Goal: Task Accomplishment & Management: Manage account settings

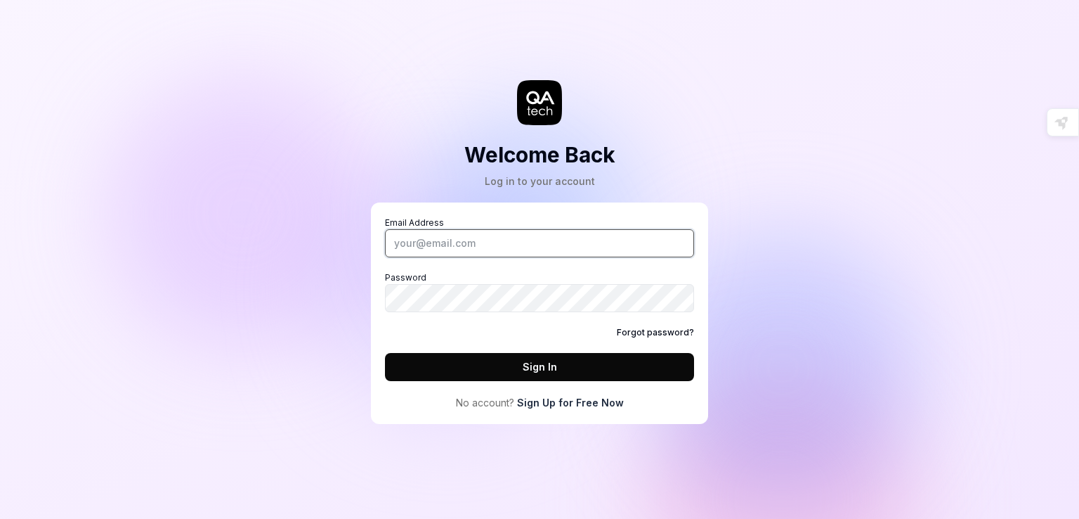
type input "mouna.ghzel@visma.com"
click at [517, 369] on button "Sign In" at bounding box center [539, 367] width 309 height 28
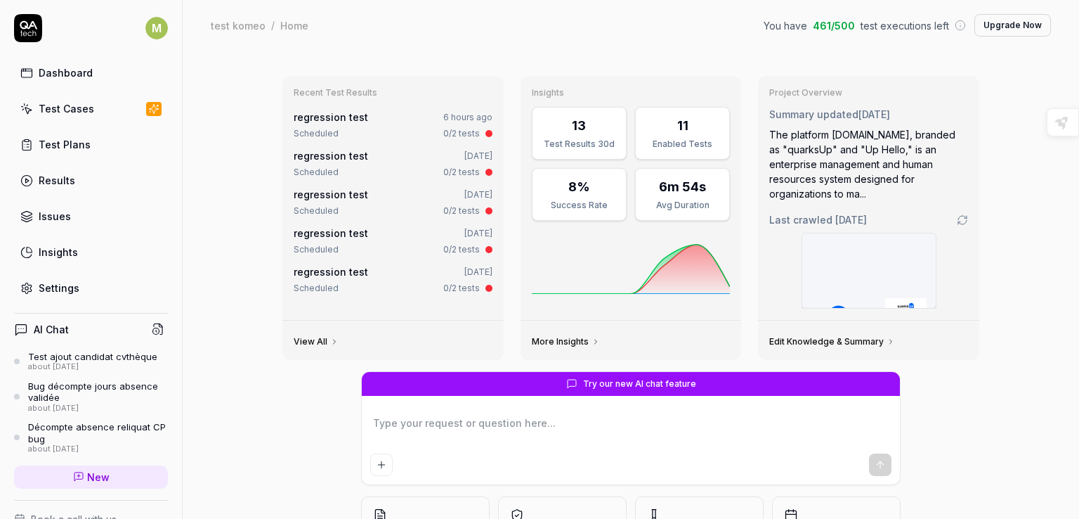
click at [1020, 25] on button "Upgrade Now" at bounding box center [1013, 25] width 77 height 22
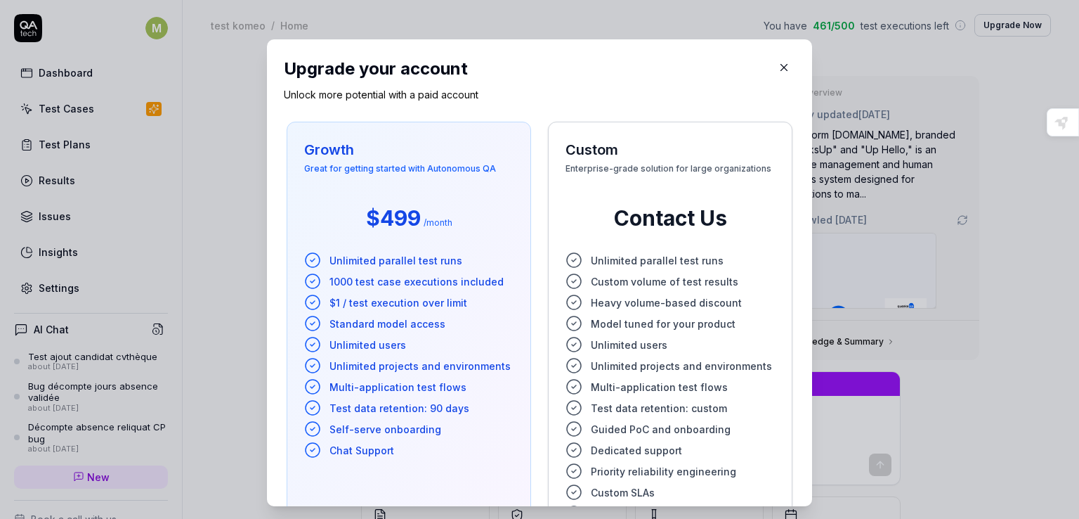
click at [778, 71] on icon "button" at bounding box center [784, 67] width 13 height 13
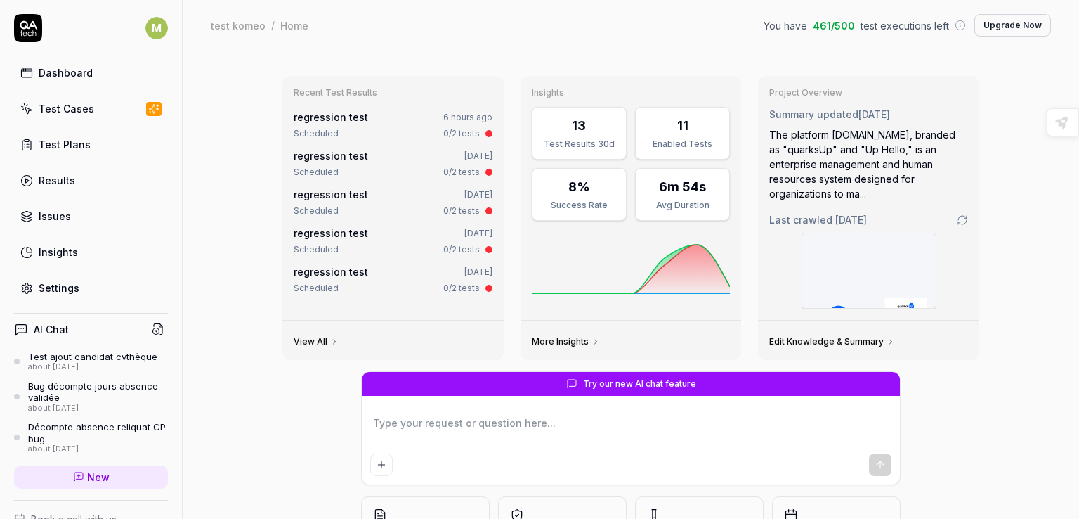
scroll to position [111, 0]
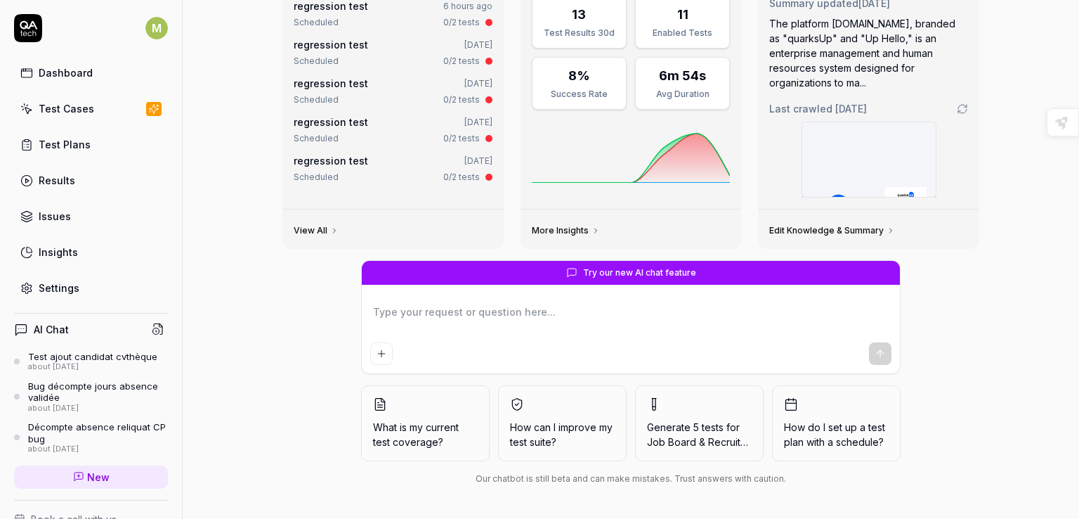
click at [494, 294] on div at bounding box center [631, 333] width 538 height 80
click at [633, 276] on span "Try our new AI chat feature" at bounding box center [639, 272] width 113 height 13
click at [318, 228] on link "View All" at bounding box center [316, 230] width 45 height 11
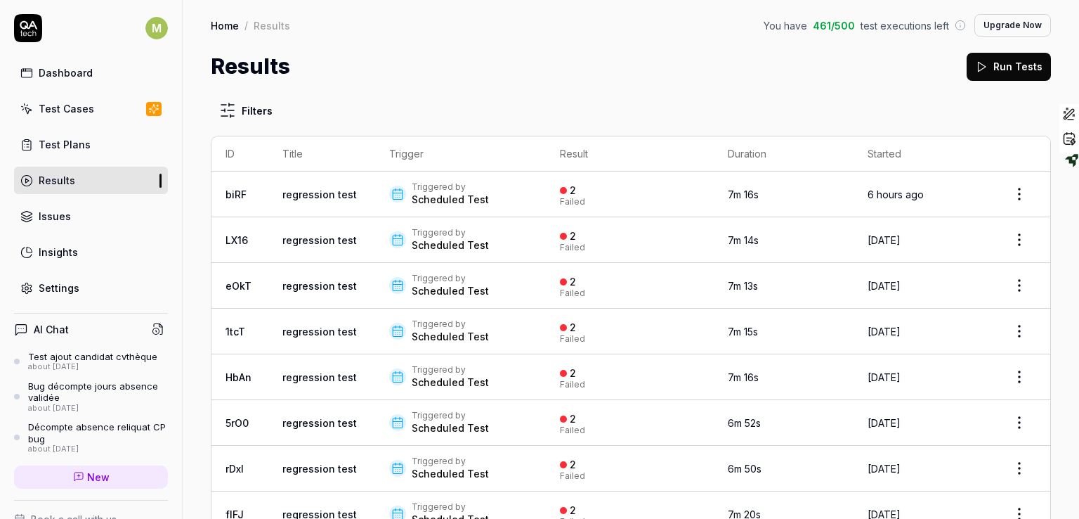
click at [73, 77] on div "Dashboard" at bounding box center [66, 72] width 54 height 15
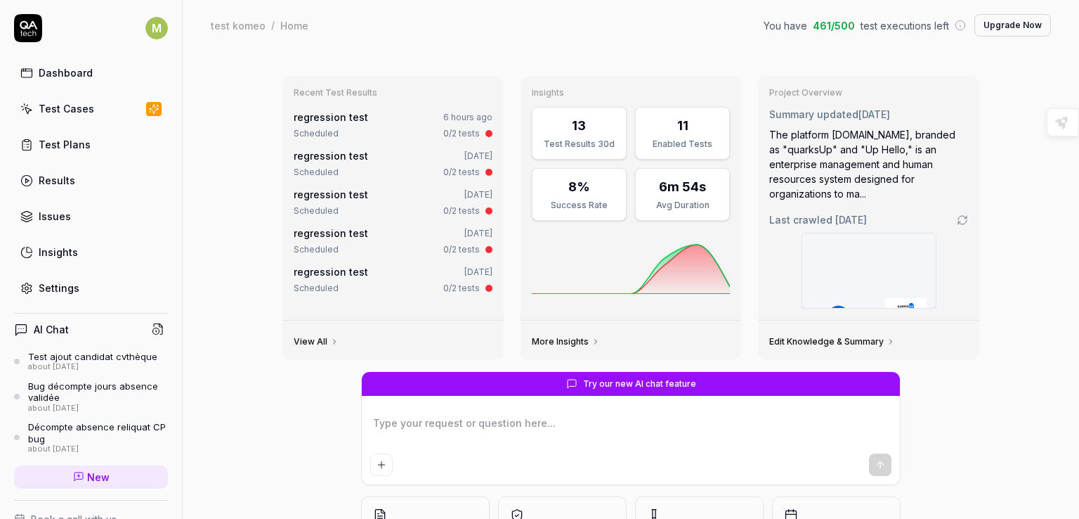
click at [315, 344] on link "View All" at bounding box center [316, 341] width 45 height 11
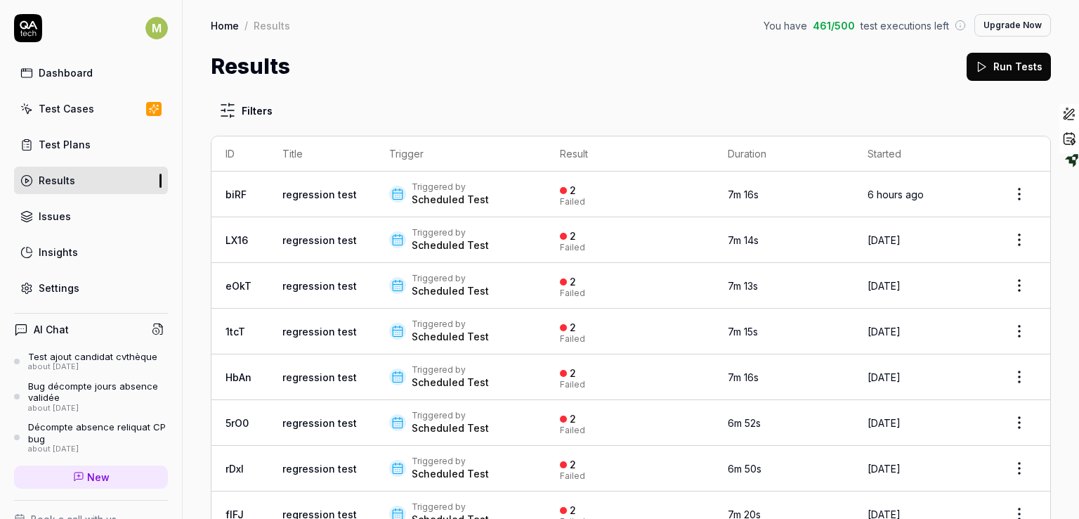
click at [82, 97] on link "Test Cases" at bounding box center [91, 108] width 154 height 27
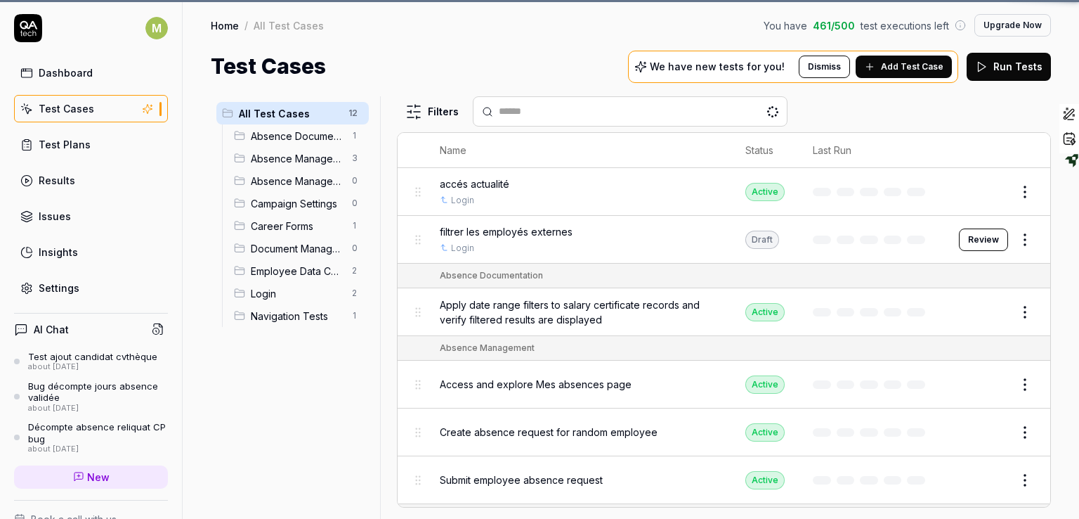
click at [79, 72] on div "Dashboard" at bounding box center [66, 72] width 54 height 15
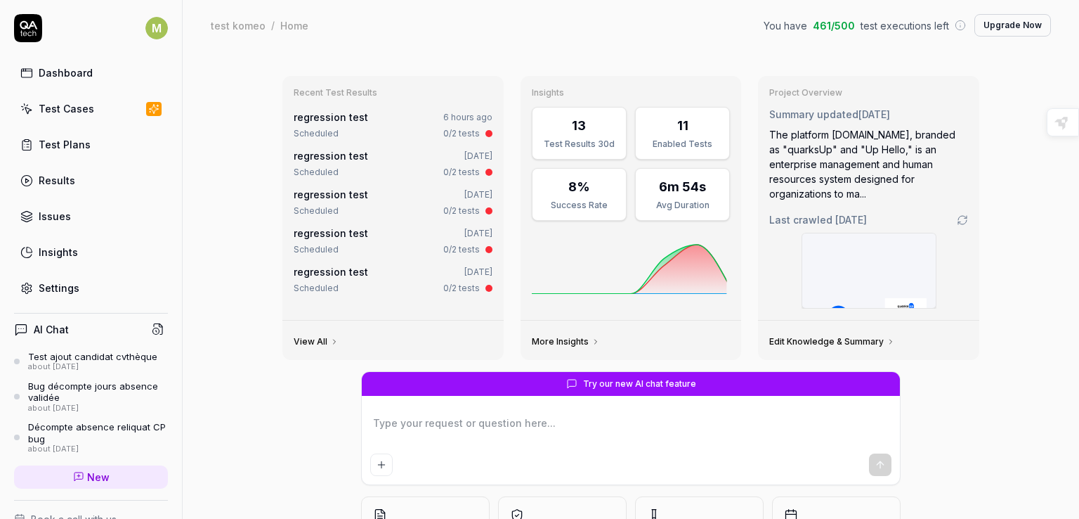
click at [79, 72] on div "Dashboard" at bounding box center [66, 72] width 54 height 15
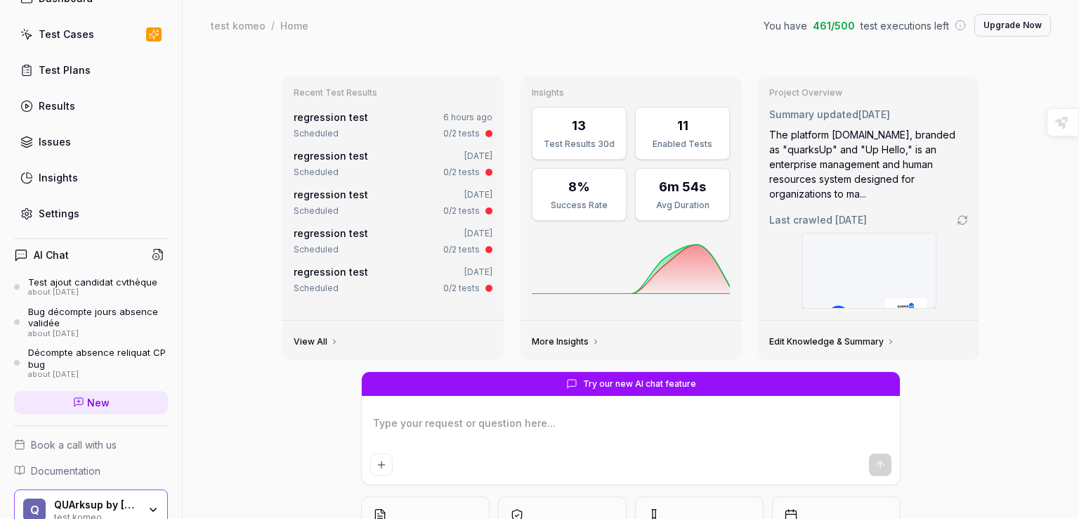
scroll to position [138, 0]
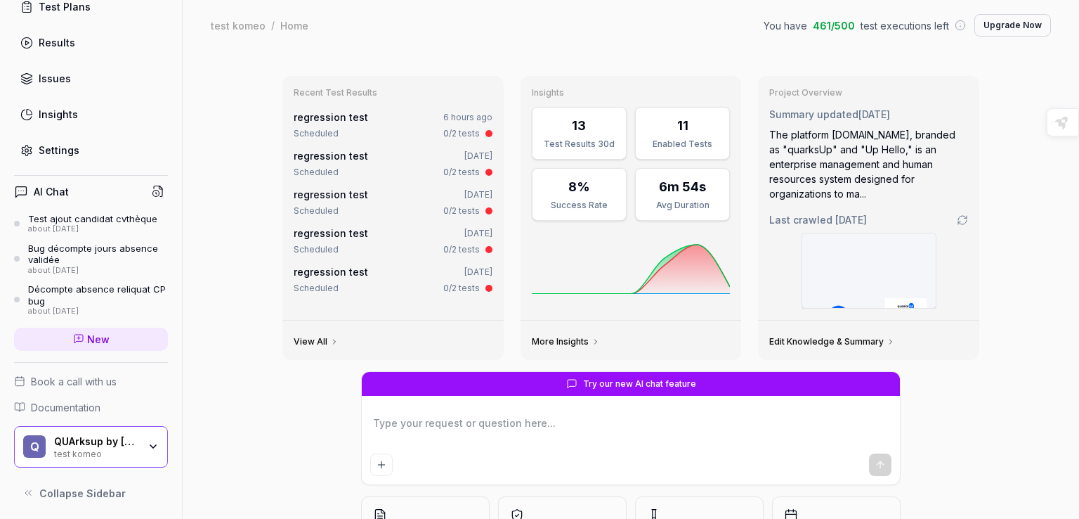
click at [955, 25] on icon at bounding box center [960, 25] width 11 height 11
click at [930, 24] on span "test executions left" at bounding box center [905, 25] width 89 height 15
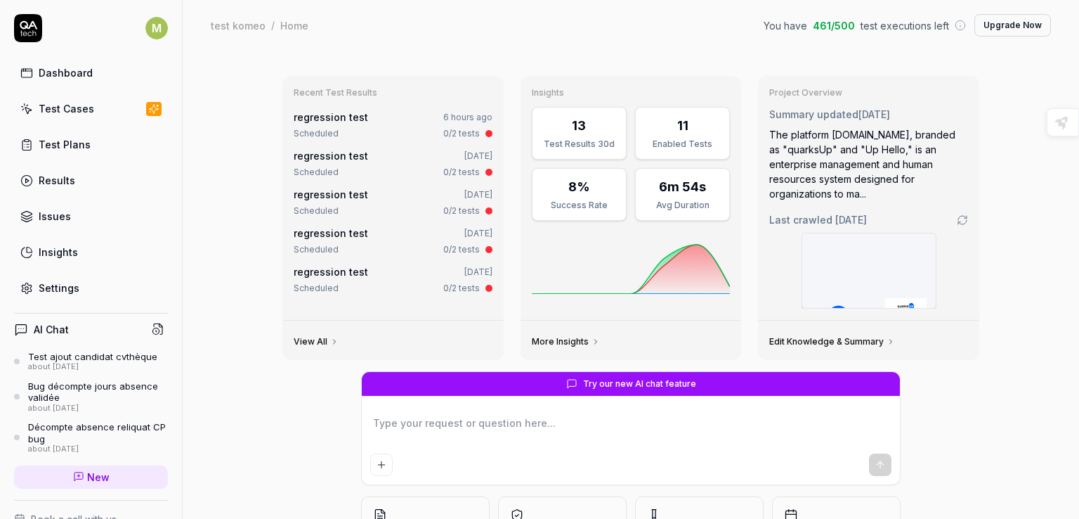
click at [76, 69] on div "Dashboard" at bounding box center [66, 72] width 54 height 15
click at [563, 341] on link "More Insights" at bounding box center [566, 341] width 68 height 11
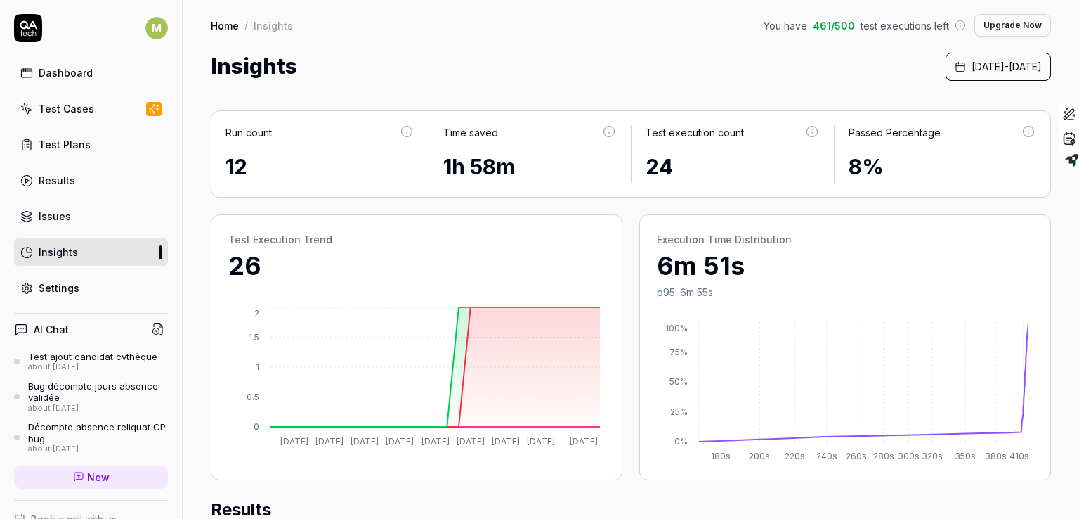
click at [821, 25] on span "461 / 500" at bounding box center [834, 25] width 42 height 15
click at [972, 69] on span "September 1st, 2025 - September 29th, 2025" at bounding box center [1007, 66] width 70 height 15
click at [748, 51] on div "Insights September 1st, 2025 - September 29th, 2025" at bounding box center [631, 67] width 840 height 32
click at [225, 23] on link "Home" at bounding box center [225, 25] width 28 height 14
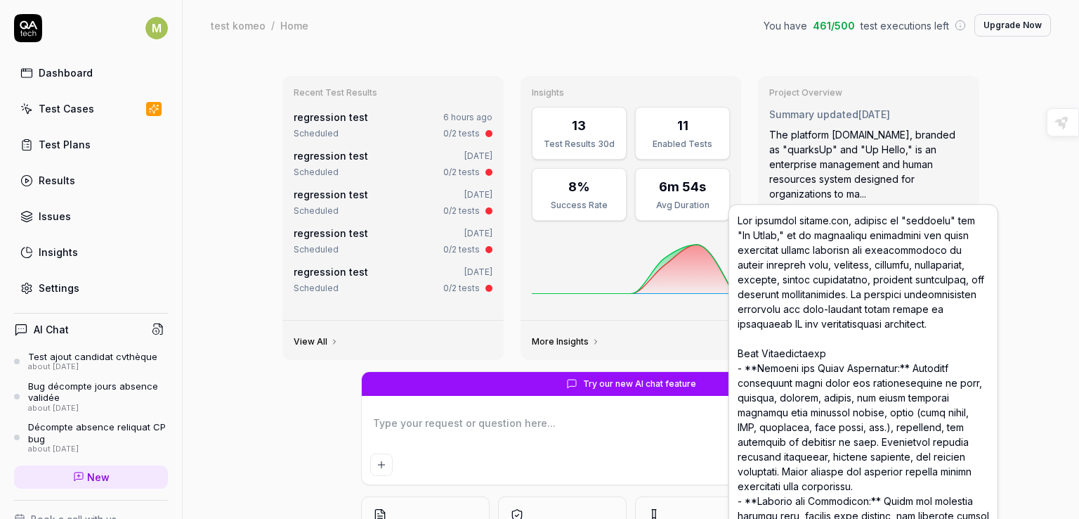
click at [838, 183] on div "The platform qupdev.net, branded as "quarksUp" and "Up Hello," is an enterprise…" at bounding box center [868, 164] width 199 height 74
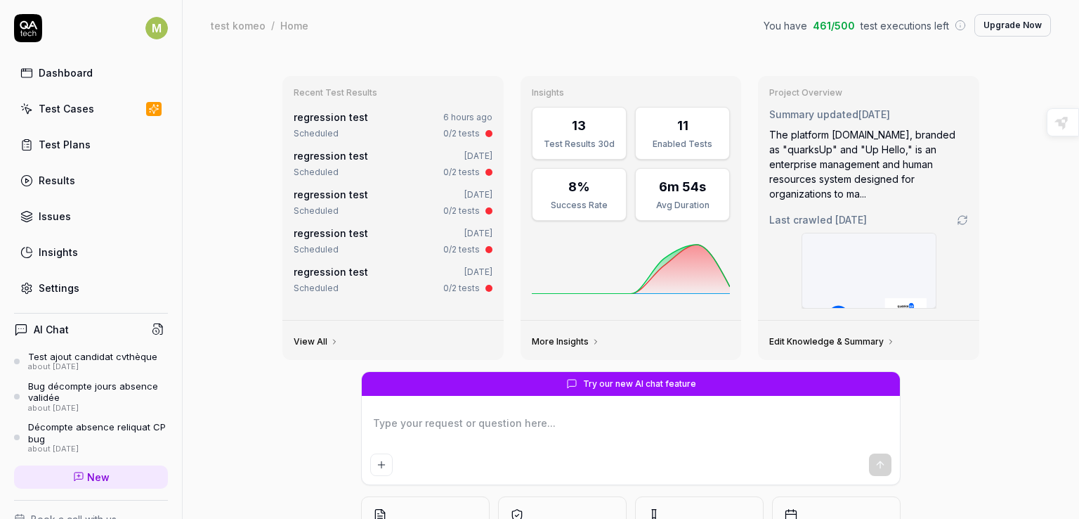
click at [845, 110] on span "Summary updated" at bounding box center [813, 114] width 89 height 12
click at [839, 336] on link "Edit Knowledge & Summary" at bounding box center [832, 341] width 126 height 11
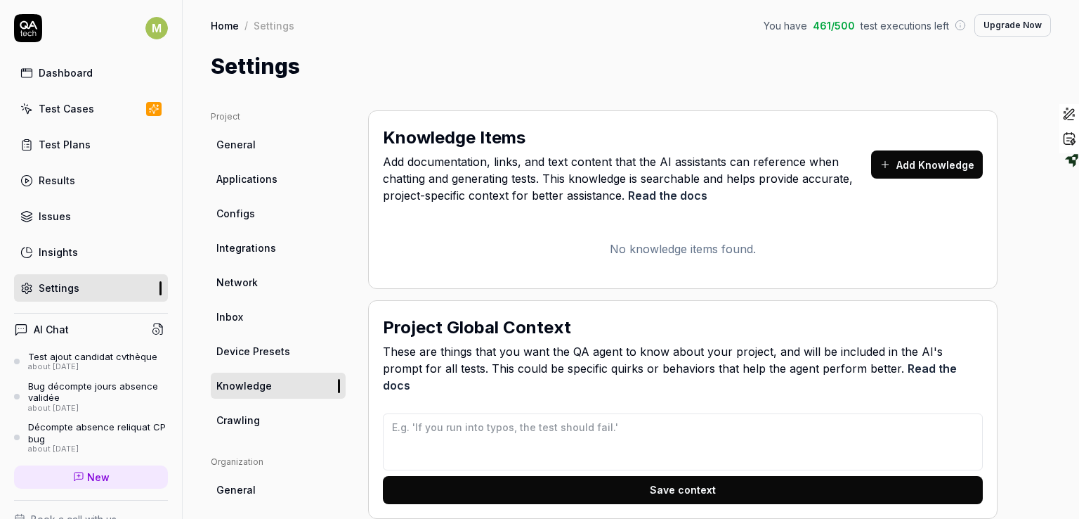
click at [86, 67] on div "Dashboard" at bounding box center [66, 72] width 54 height 15
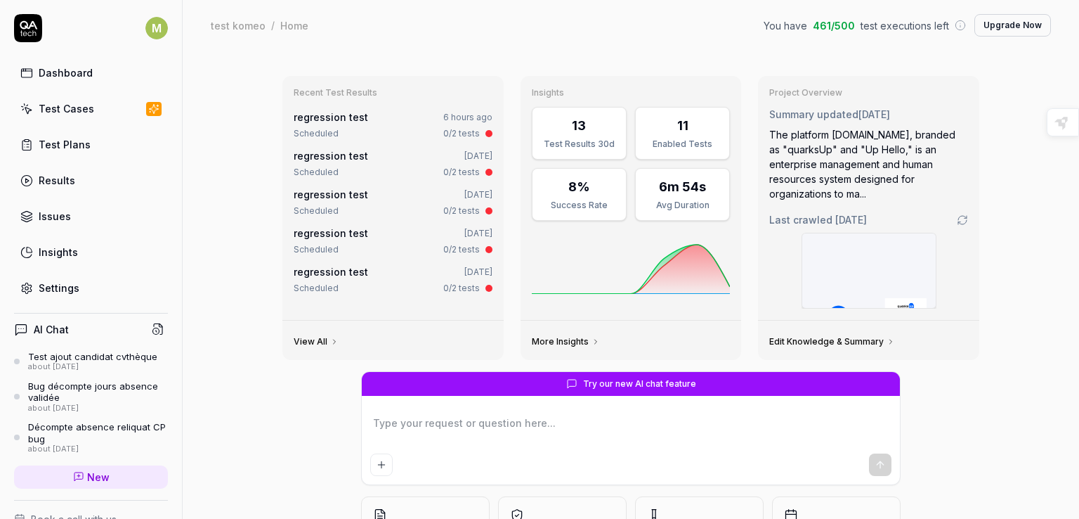
click at [997, 27] on button "Upgrade Now" at bounding box center [1013, 25] width 77 height 22
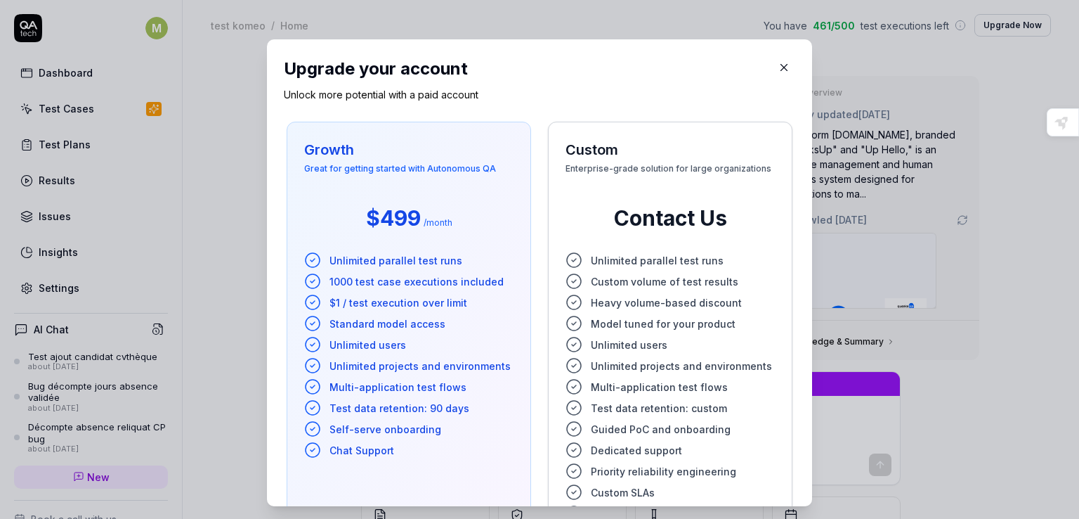
click at [778, 71] on icon "button" at bounding box center [784, 67] width 13 height 13
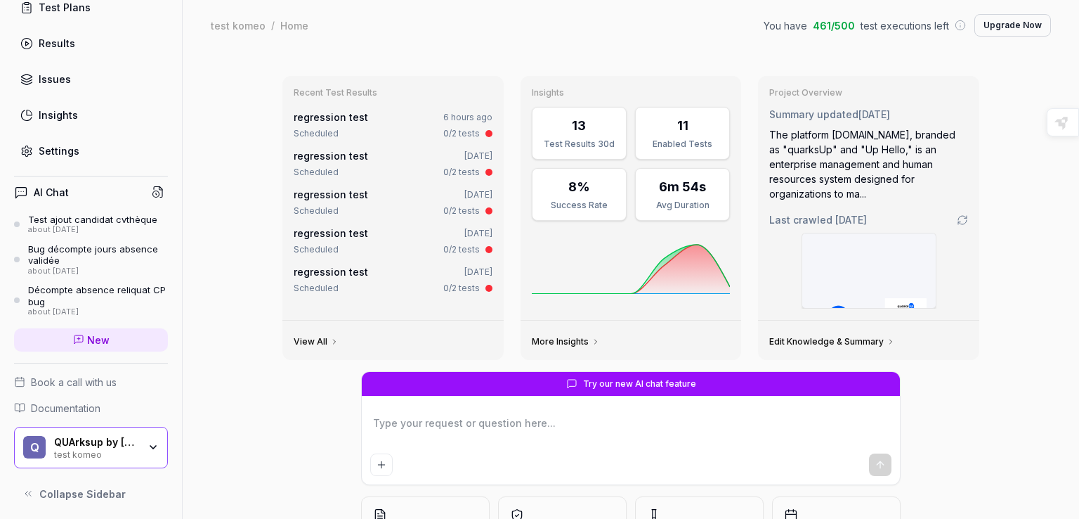
scroll to position [138, 0]
click at [86, 487] on span "Collapse Sidebar" at bounding box center [82, 493] width 86 height 15
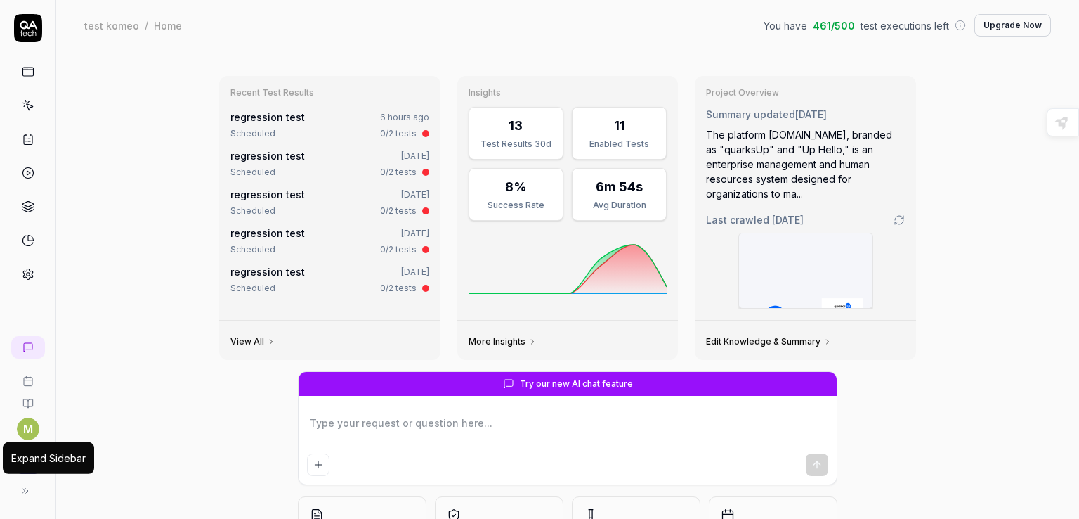
click at [24, 493] on icon at bounding box center [25, 490] width 11 height 11
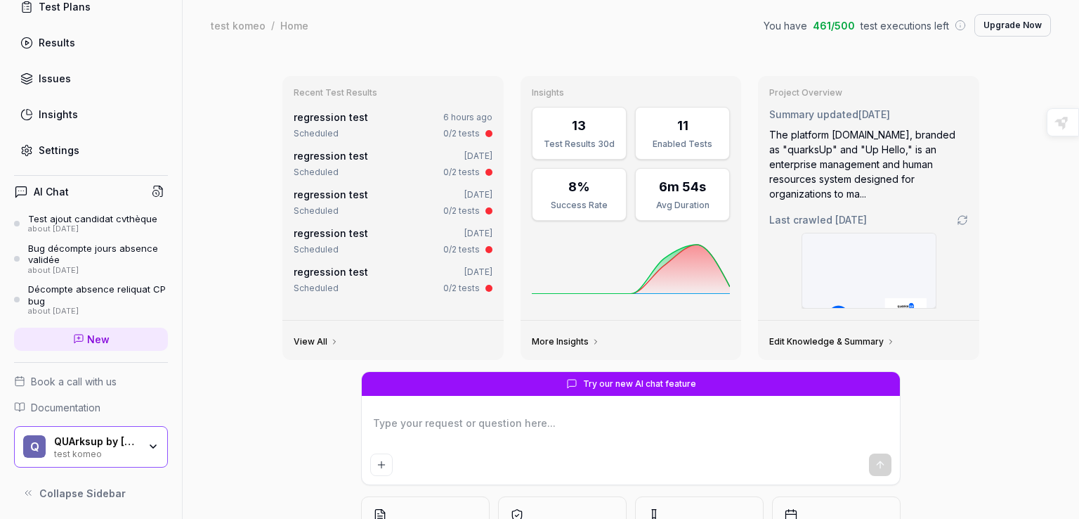
type textarea "*"
click at [549, 344] on link "More Insights" at bounding box center [566, 341] width 68 height 11
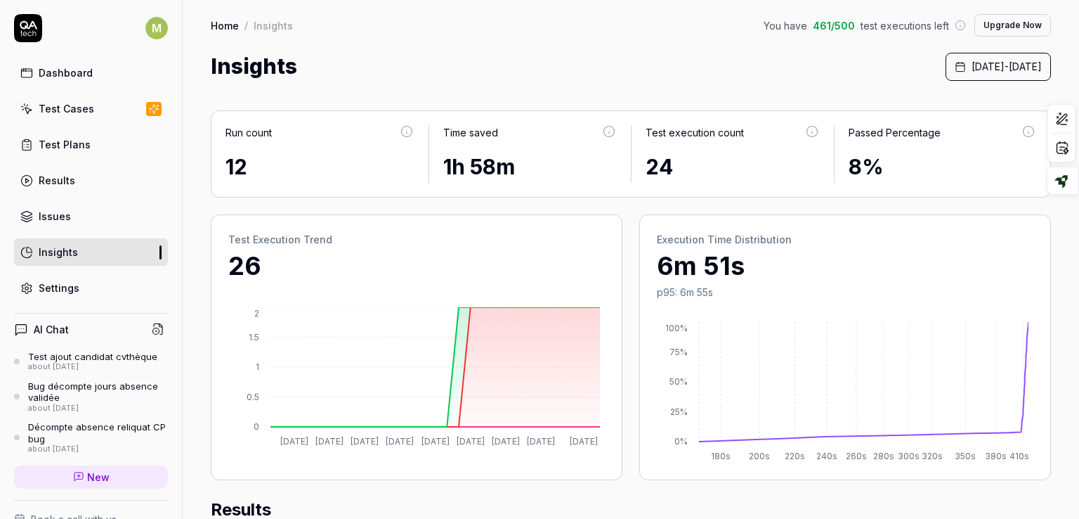
click at [330, 161] on div "12" at bounding box center [320, 167] width 189 height 32
click at [238, 167] on div "12" at bounding box center [320, 167] width 189 height 32
click at [405, 129] on icon at bounding box center [407, 131] width 13 height 13
click at [955, 25] on icon at bounding box center [960, 25] width 11 height 11
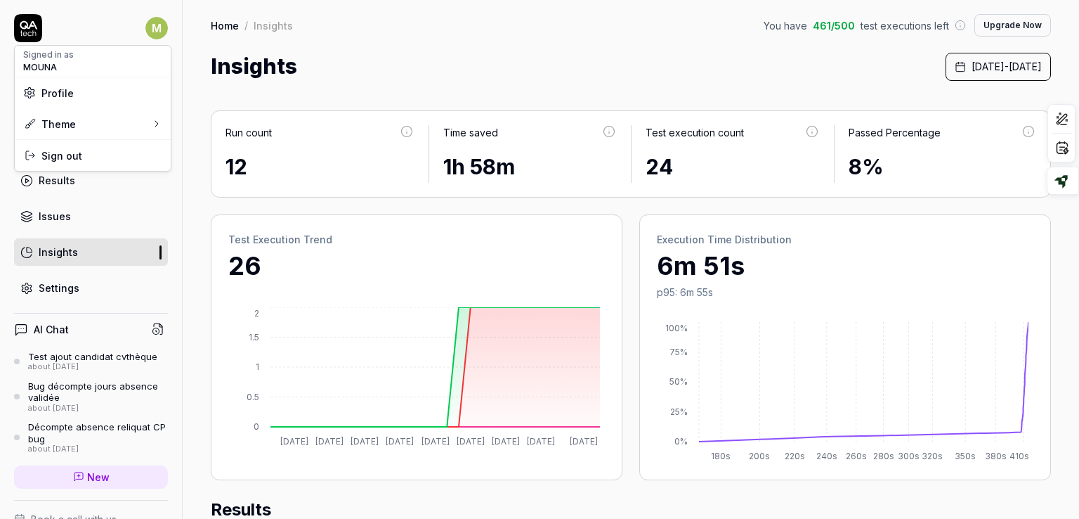
click at [145, 23] on html "M Dashboard Test Cases Test Plans Results Issues Insights Settings AI Chat Test…" at bounding box center [539, 259] width 1079 height 519
click at [351, 40] on html "M Dashboard Test Cases Test Plans Results Issues Insights Settings AI Chat Test…" at bounding box center [539, 259] width 1079 height 519
click at [58, 287] on div "Settings" at bounding box center [59, 287] width 41 height 15
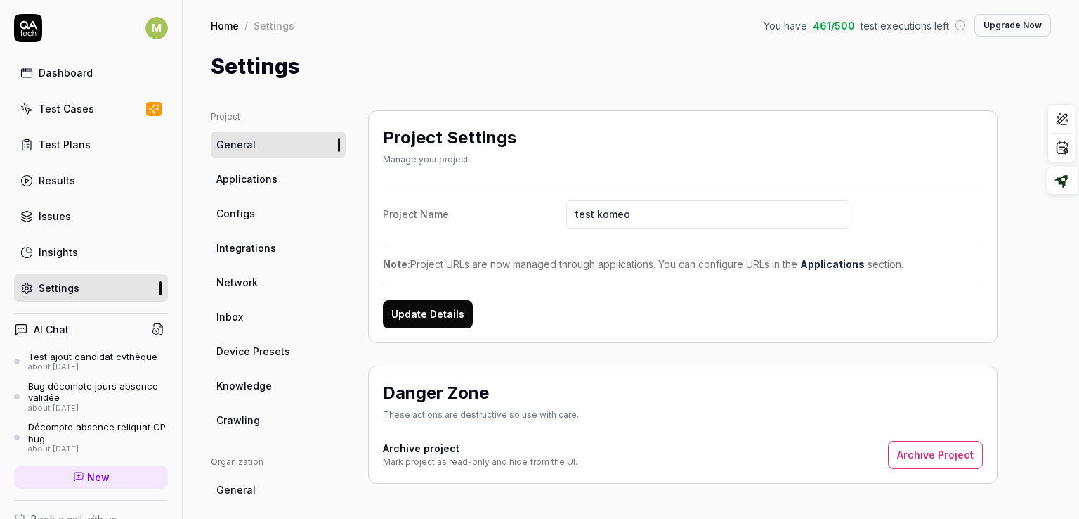
click at [455, 316] on button "Update Details" at bounding box center [428, 314] width 90 height 28
click at [756, 40] on div "Home / Settings You have 461 / 500 test executions left Upgrade Now Home / Sett…" at bounding box center [631, 41] width 897 height 82
click at [292, 178] on link "Applications" at bounding box center [278, 179] width 135 height 26
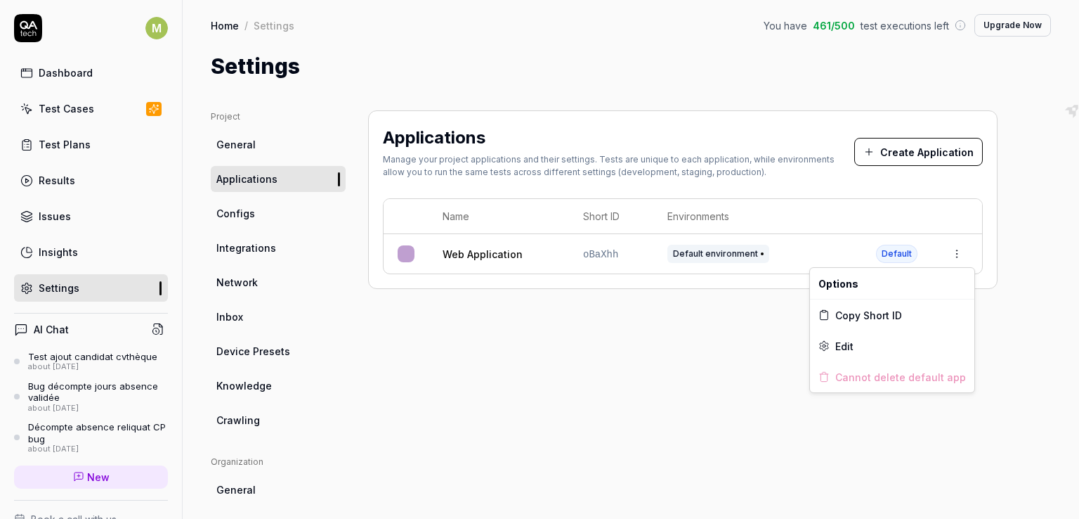
click at [961, 254] on html "M Dashboard Test Cases Test Plans Results Issues Insights Settings AI Chat Test…" at bounding box center [539, 259] width 1079 height 519
click at [858, 348] on div "Edit" at bounding box center [892, 345] width 164 height 31
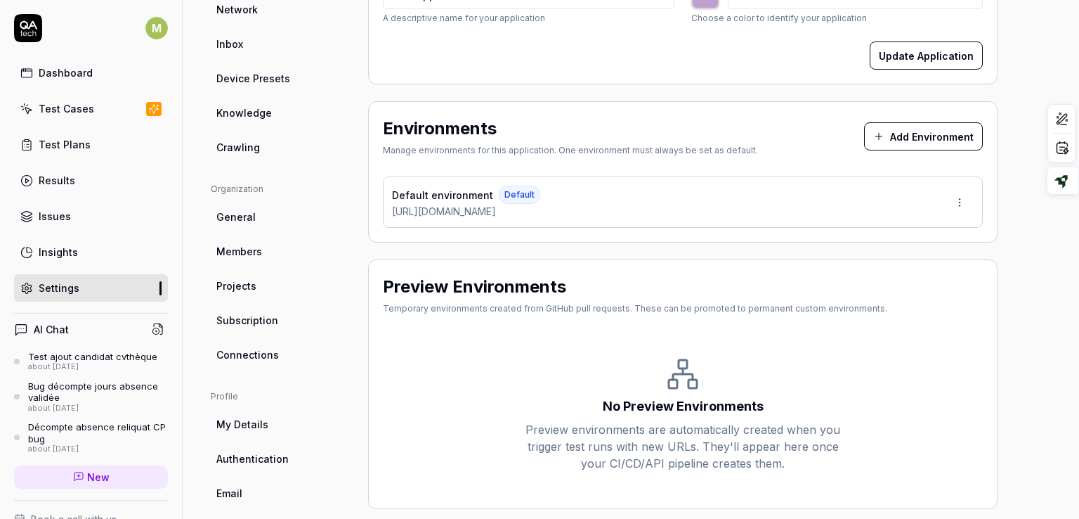
scroll to position [272, 0]
click at [957, 204] on html "M Dashboard Test Cases Test Plans Results Issues Insights Settings AI Chat Test…" at bounding box center [539, 259] width 1079 height 519
click at [870, 265] on span "Edit" at bounding box center [871, 266] width 18 height 15
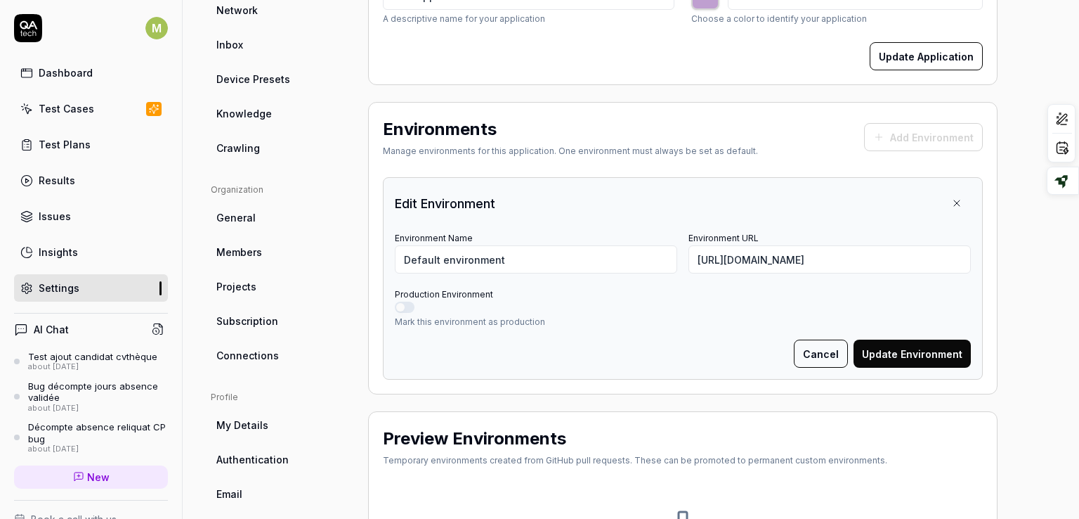
click at [923, 358] on button "Update Environment" at bounding box center [912, 353] width 117 height 28
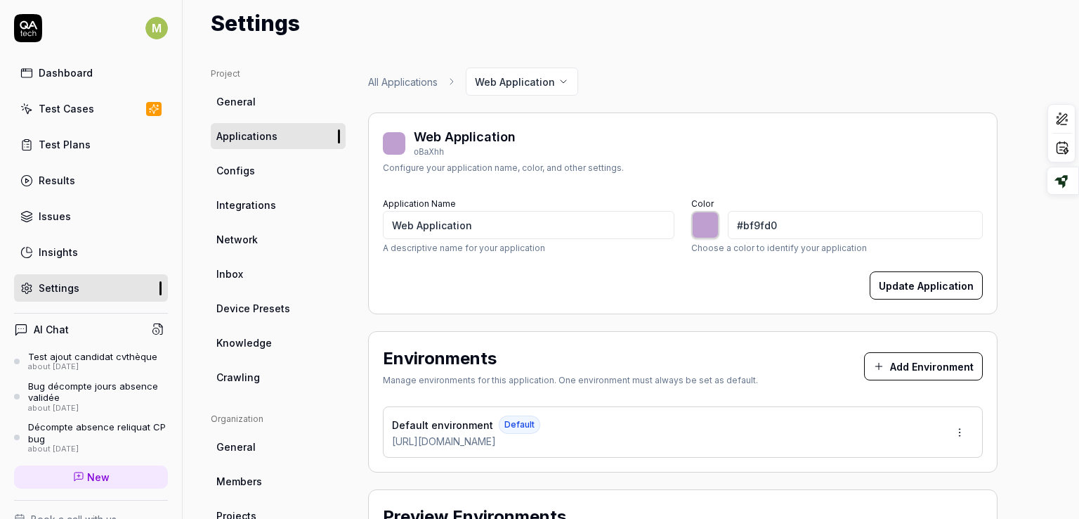
scroll to position [0, 0]
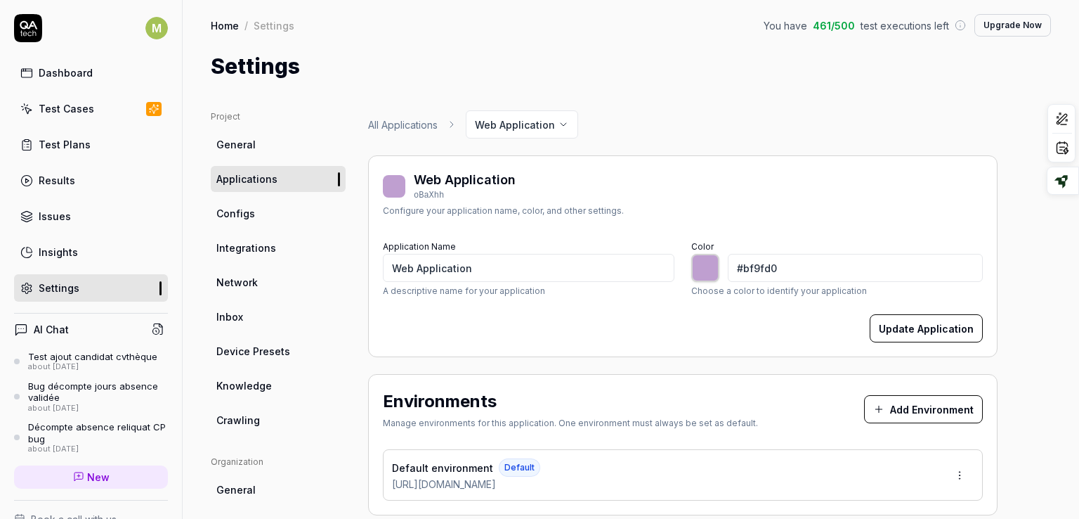
click at [252, 143] on span "General" at bounding box center [235, 144] width 39 height 15
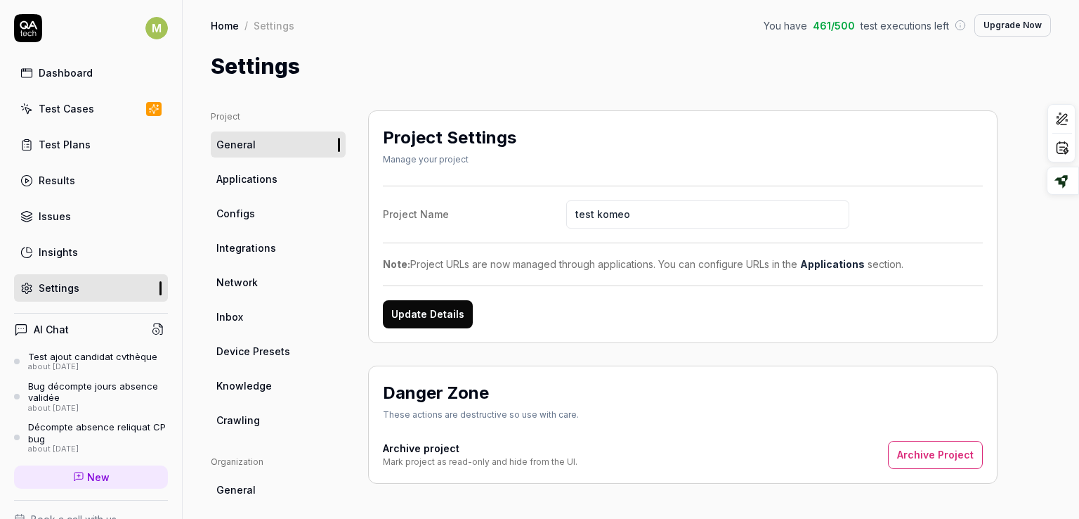
click at [245, 180] on span "Applications" at bounding box center [246, 178] width 61 height 15
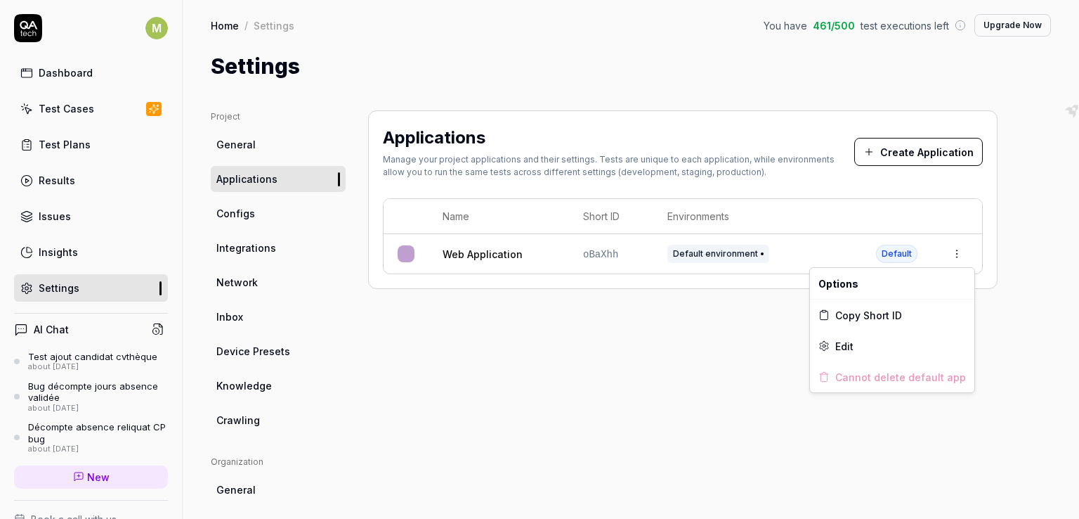
click at [960, 255] on html "M Dashboard Test Cases Test Plans Results Issues Insights Settings AI Chat Test…" at bounding box center [539, 259] width 1079 height 519
click at [1054, 277] on html "M Dashboard Test Cases Test Plans Results Issues Insights Settings AI Chat Test…" at bounding box center [539, 259] width 1079 height 519
click at [1058, 341] on div "Project General Applications Configs Integrations Network Inbox Device Presets …" at bounding box center [631, 461] width 897 height 759
click at [956, 256] on html "M Dashboard Test Cases Test Plans Results Issues Insights Settings AI Chat Test…" at bounding box center [539, 259] width 1079 height 519
click at [855, 344] on div "Edit" at bounding box center [892, 345] width 164 height 31
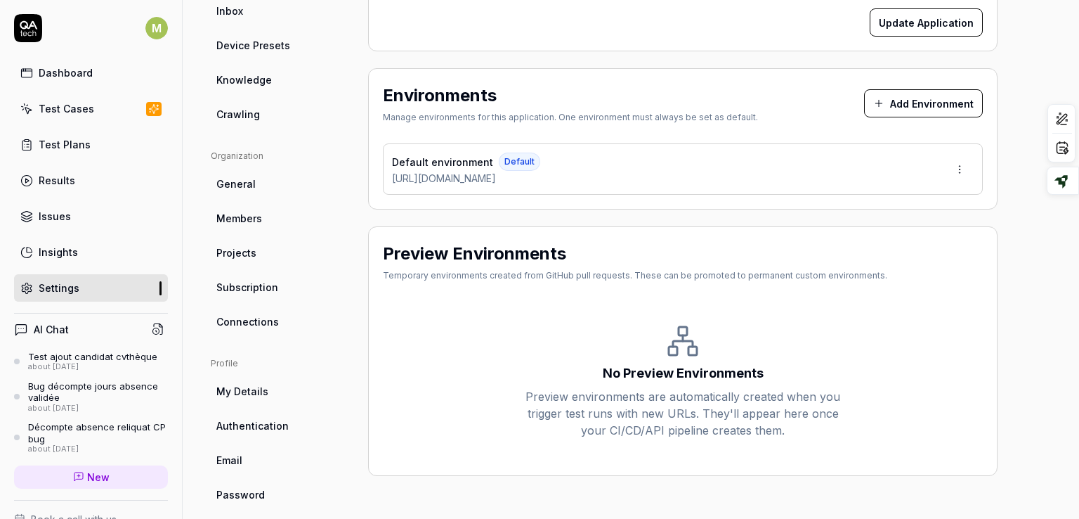
scroll to position [313, 0]
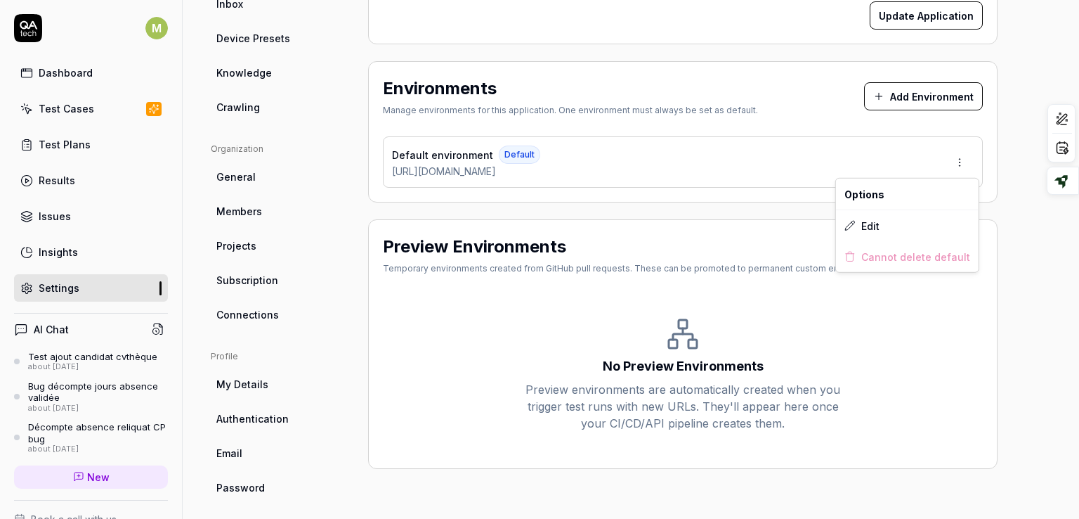
click at [962, 163] on html "M Dashboard Test Cases Test Plans Results Issues Insights Settings AI Chat Test…" at bounding box center [539, 259] width 1079 height 519
click at [889, 224] on div "Edit" at bounding box center [907, 225] width 143 height 31
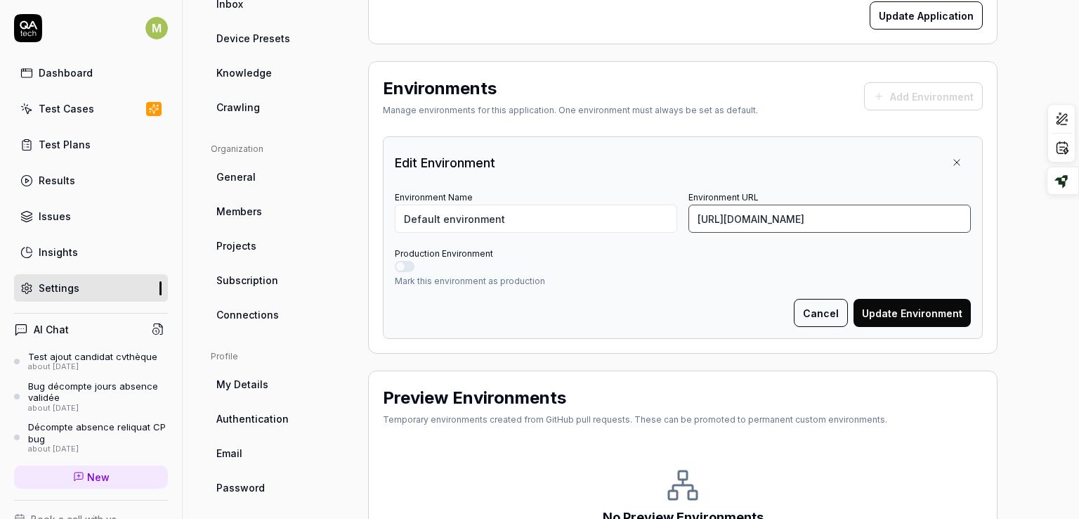
click at [846, 219] on input "[URL][DOMAIN_NAME]" at bounding box center [830, 218] width 282 height 28
click at [840, 310] on button "Cancel" at bounding box center [821, 313] width 54 height 28
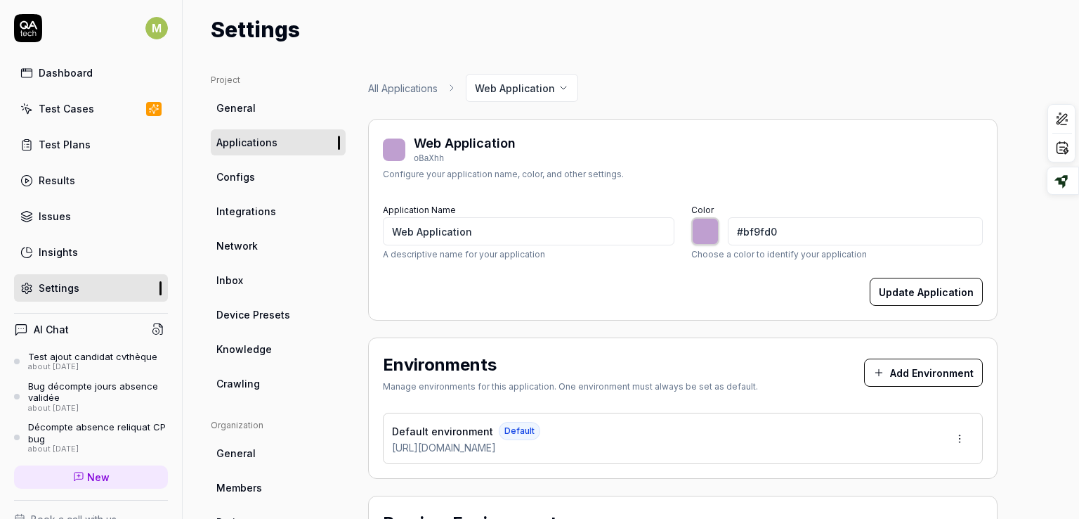
scroll to position [32, 0]
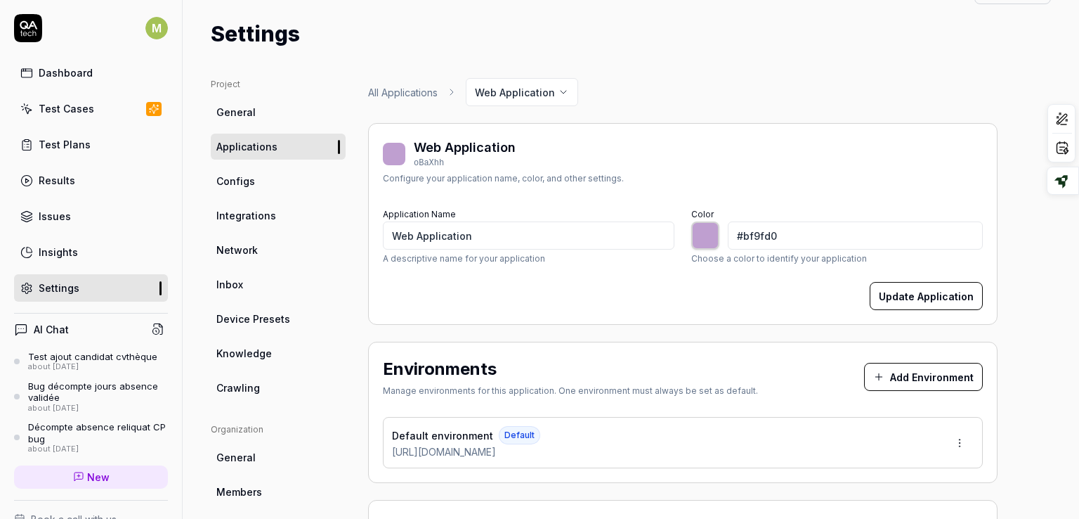
click at [272, 181] on link "Configs" at bounding box center [278, 181] width 135 height 26
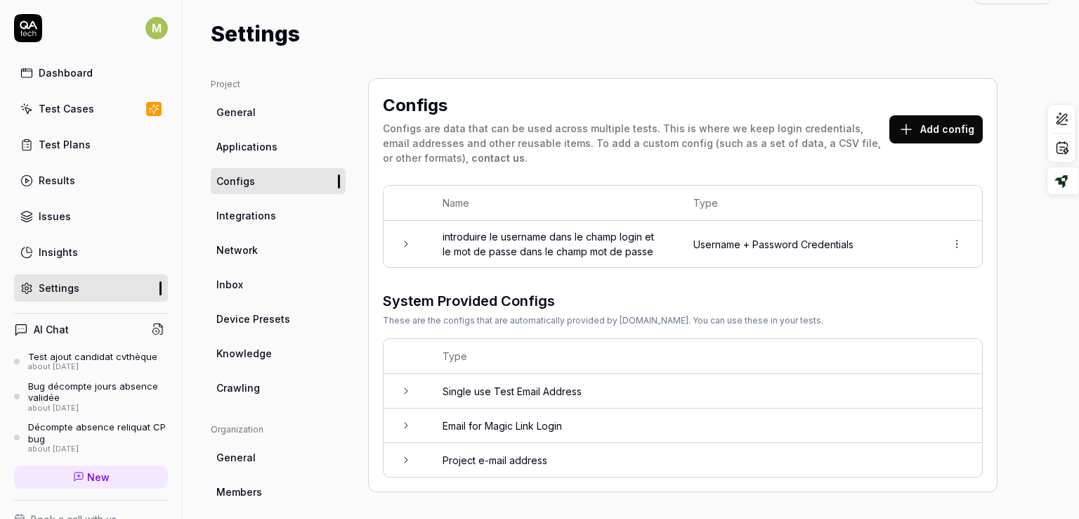
click at [929, 124] on button "Add config" at bounding box center [936, 129] width 93 height 28
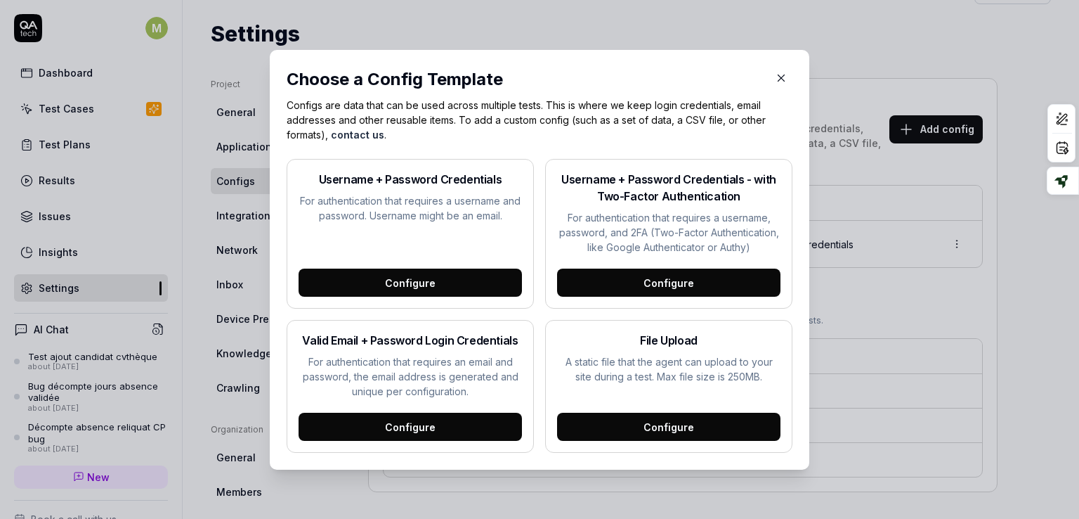
click at [775, 73] on icon "button" at bounding box center [781, 78] width 13 height 13
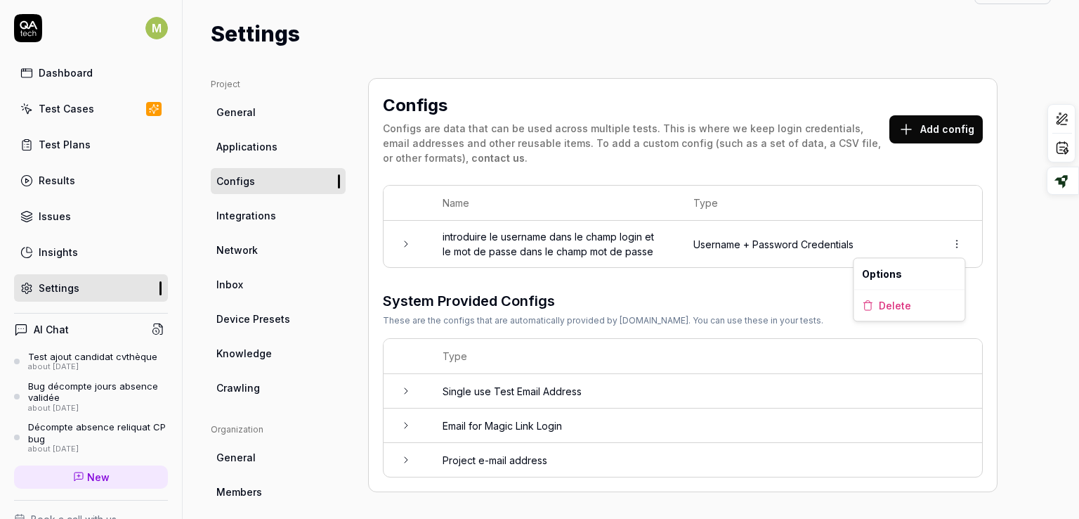
click at [956, 241] on html "M Dashboard Test Cases Test Plans Results Issues Insights Settings AI Chat Test…" at bounding box center [539, 259] width 1079 height 519
click at [895, 273] on span "Options" at bounding box center [882, 273] width 40 height 15
click at [398, 245] on td at bounding box center [406, 244] width 45 height 46
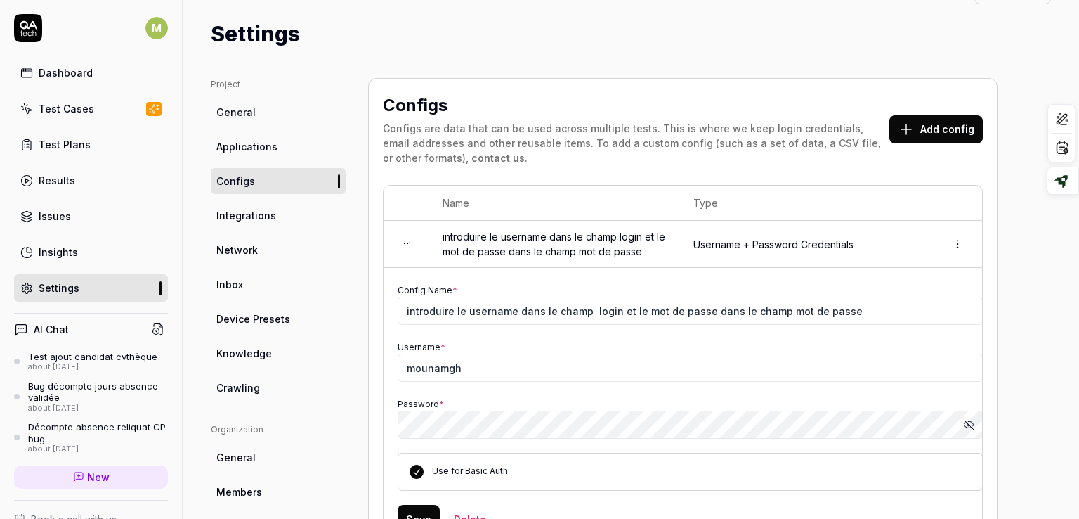
click at [967, 427] on icon "button" at bounding box center [968, 424] width 11 height 11
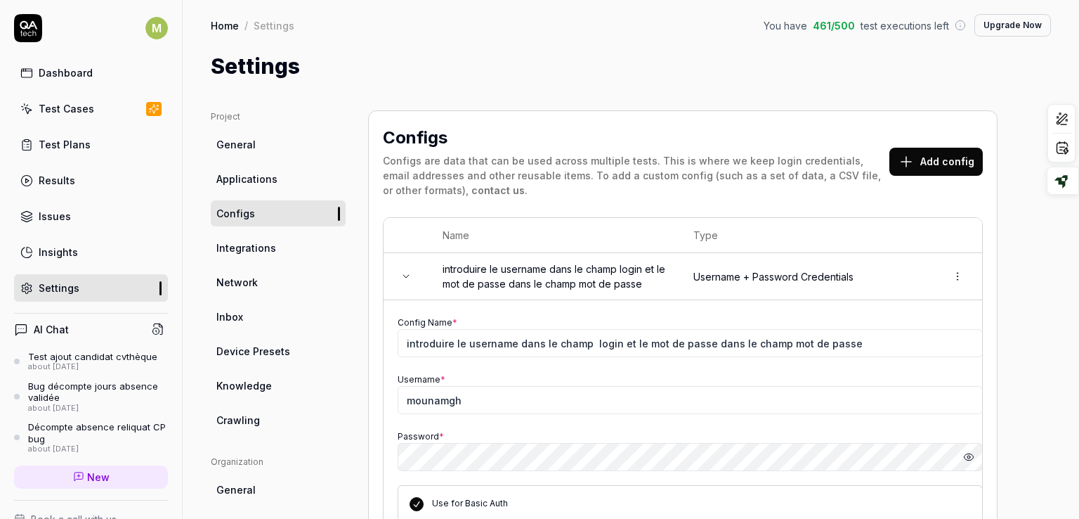
click at [247, 249] on span "Integrations" at bounding box center [246, 247] width 60 height 15
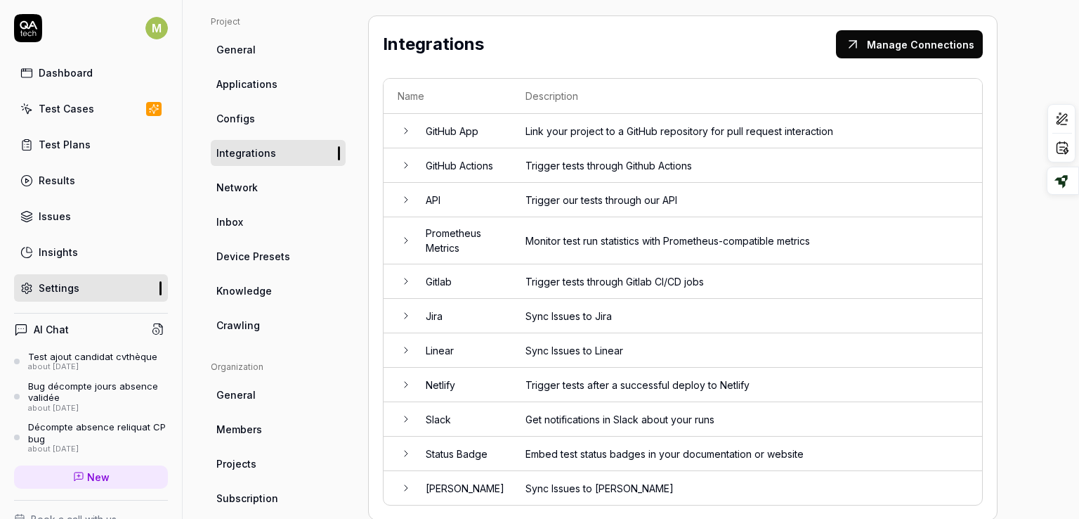
scroll to position [65, 0]
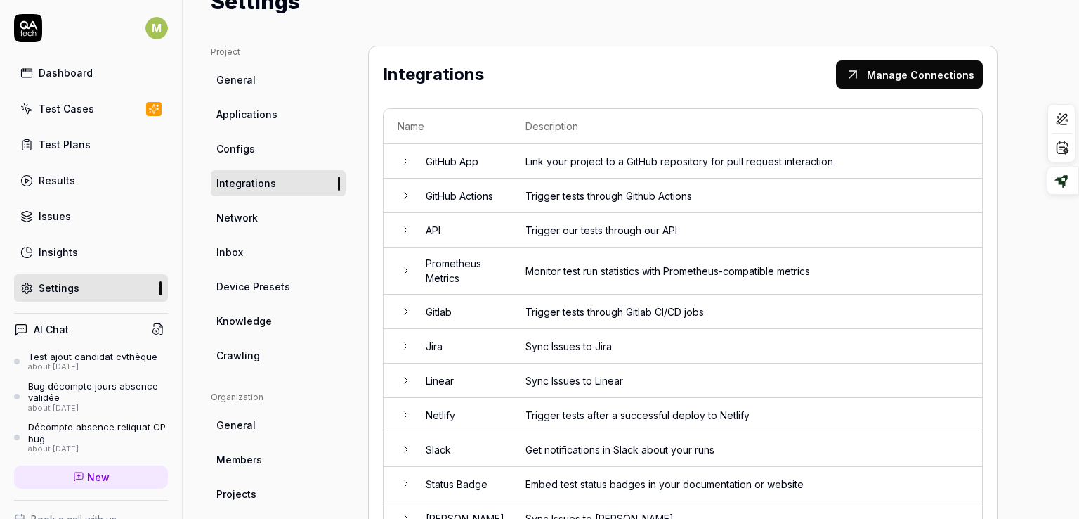
click at [402, 347] on icon at bounding box center [406, 345] width 11 height 11
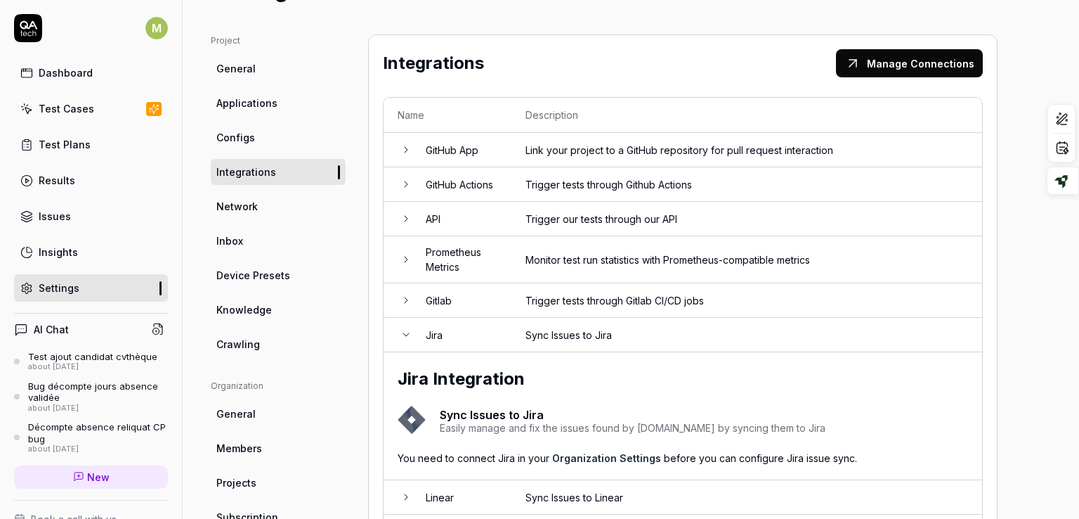
scroll to position [76, 0]
click at [405, 216] on icon at bounding box center [406, 218] width 11 height 11
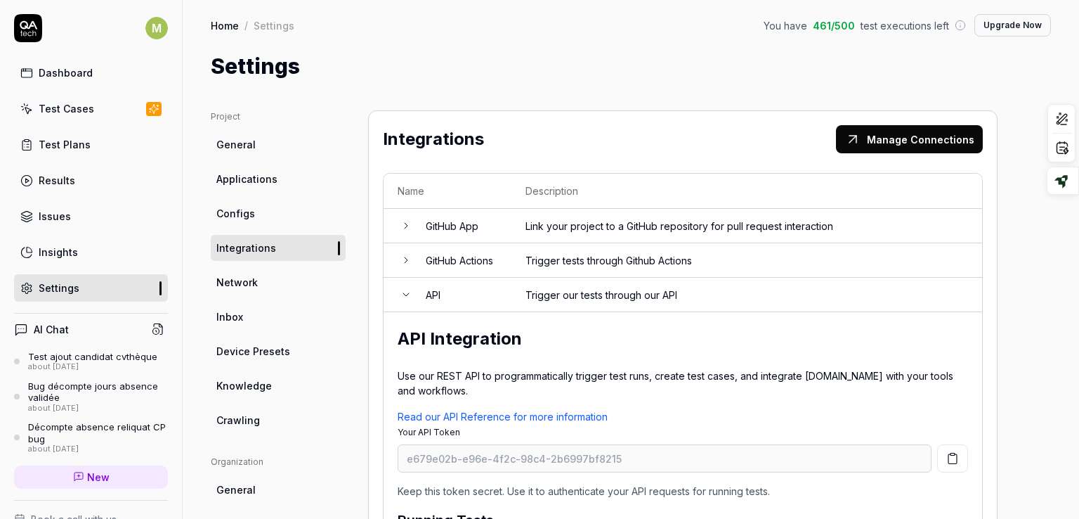
click at [240, 172] on span "Applications" at bounding box center [246, 178] width 61 height 15
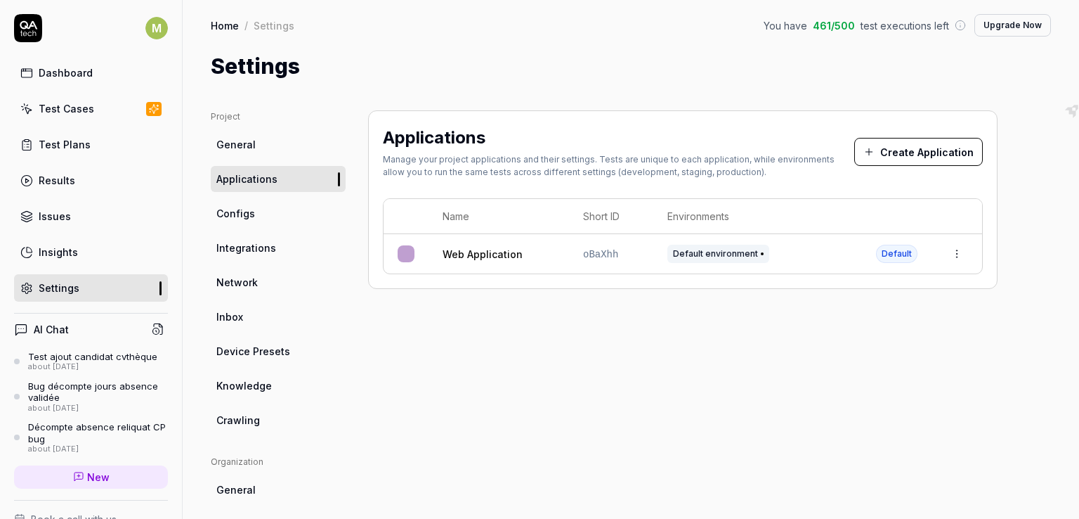
click at [236, 210] on span "Configs" at bounding box center [235, 213] width 39 height 15
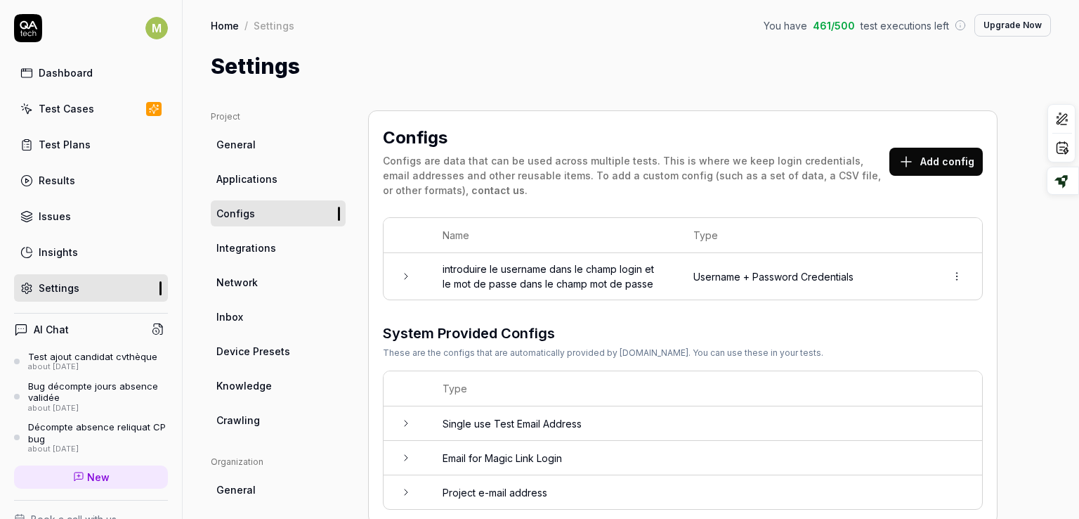
click at [233, 240] on span "Integrations" at bounding box center [246, 247] width 60 height 15
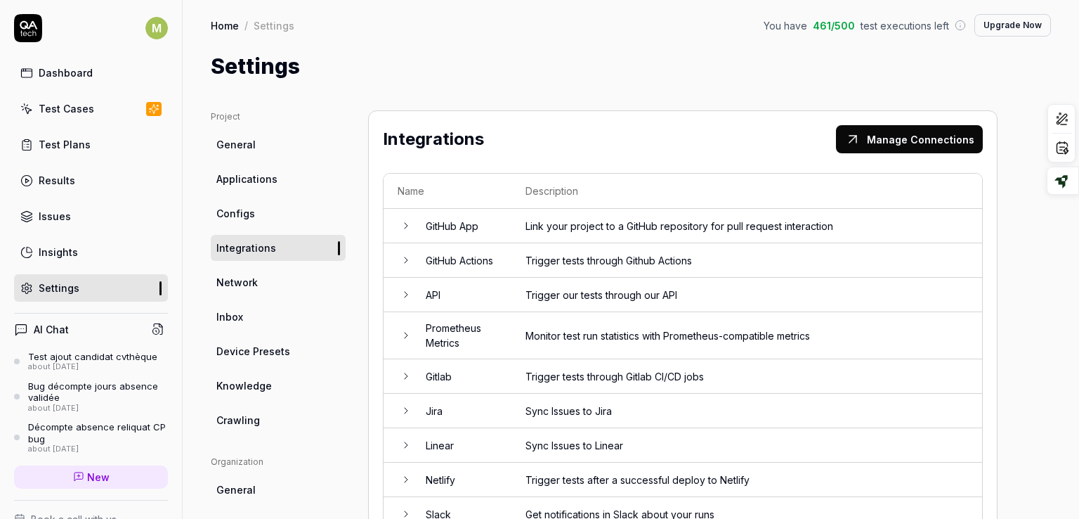
click at [878, 140] on button "Manage Connections" at bounding box center [909, 139] width 147 height 28
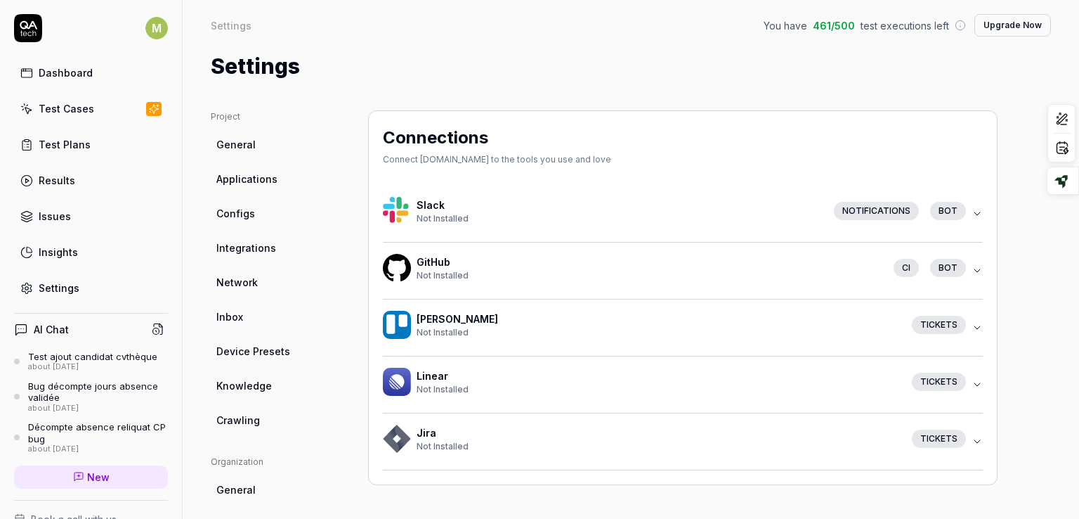
click at [973, 213] on icon "button" at bounding box center [977, 213] width 11 height 11
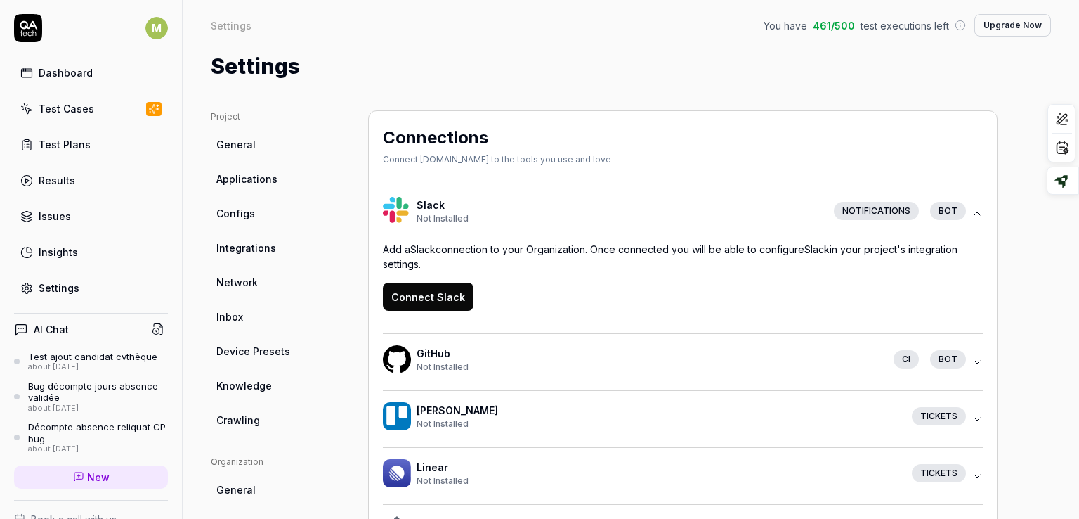
click at [766, 174] on div "Connections Connect QA.tech to the tools you use and love Slack Not Installed N…" at bounding box center [683, 343] width 630 height 466
click at [975, 214] on icon "button" at bounding box center [978, 213] width 6 height 3
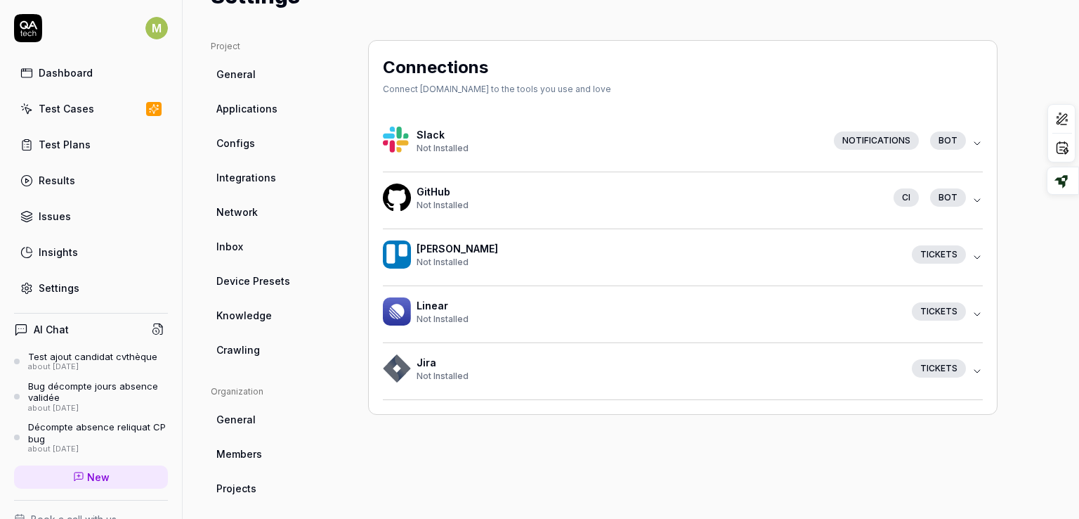
scroll to position [69, 0]
click at [977, 368] on icon "button" at bounding box center [977, 372] width 11 height 11
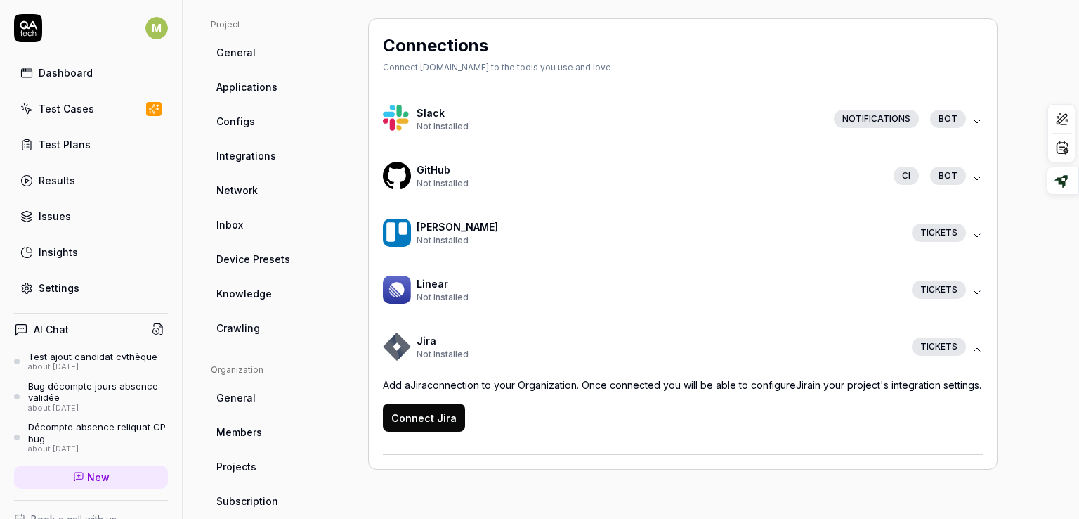
scroll to position [89, 0]
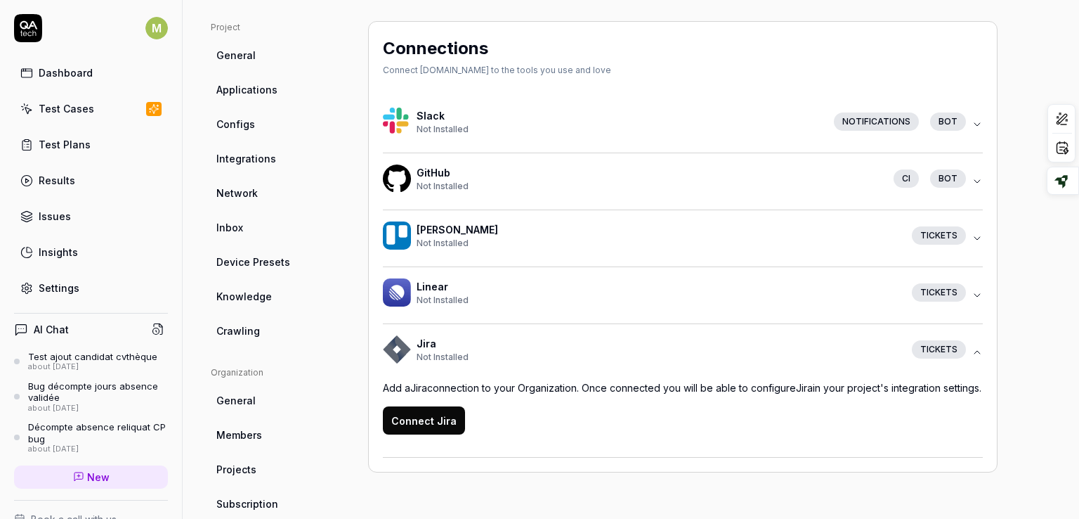
click at [249, 161] on span "Integrations" at bounding box center [246, 158] width 60 height 15
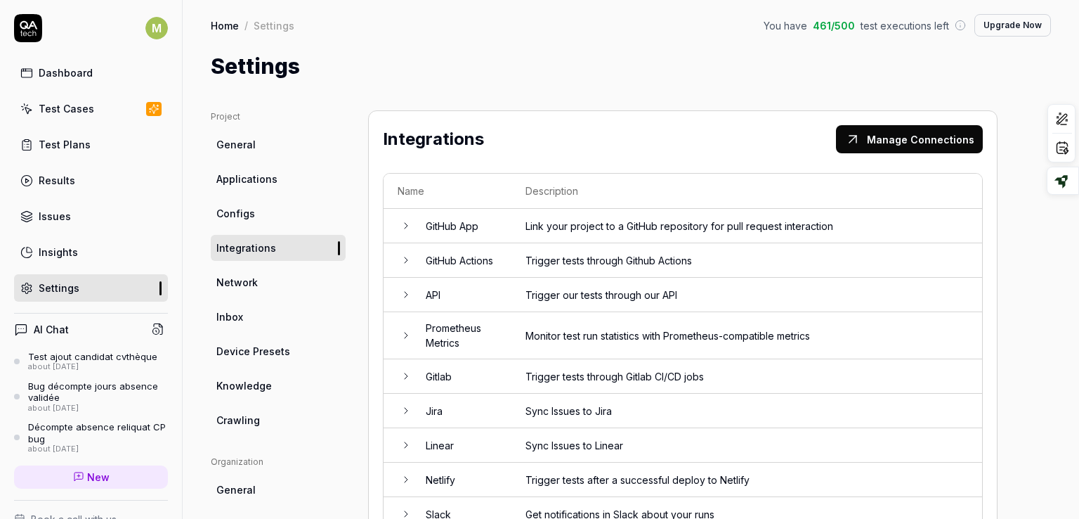
click at [292, 286] on link "Network" at bounding box center [278, 282] width 135 height 26
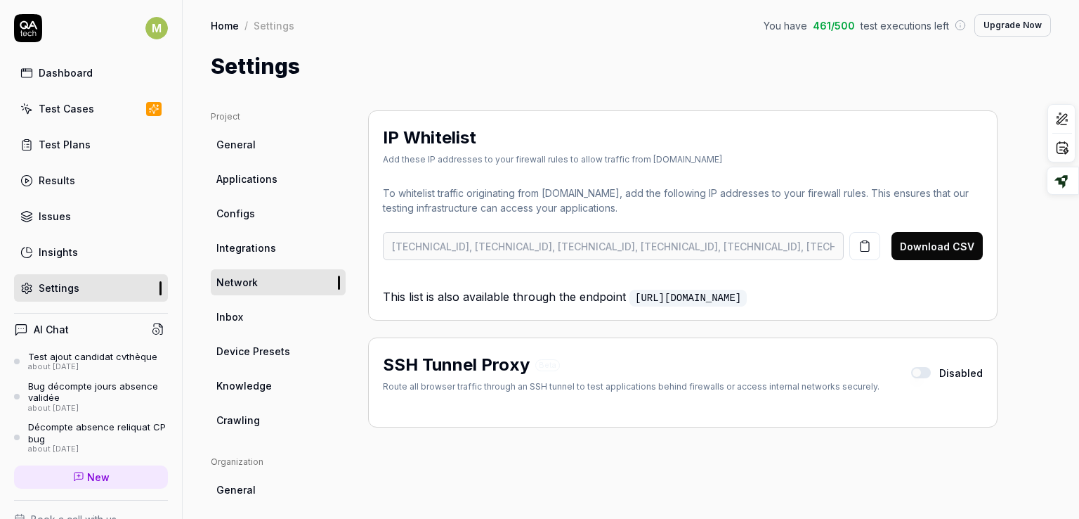
click at [261, 323] on link "Inbox" at bounding box center [278, 317] width 135 height 26
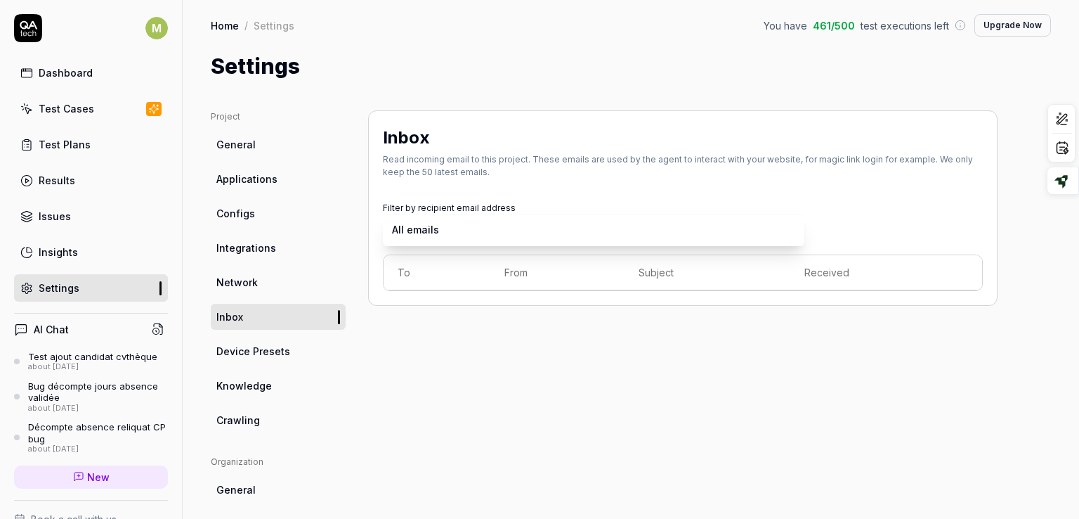
click at [502, 237] on body "M Dashboard Test Cases Test Plans Results Issues Insights Settings AI Chat Test…" at bounding box center [539, 259] width 1079 height 519
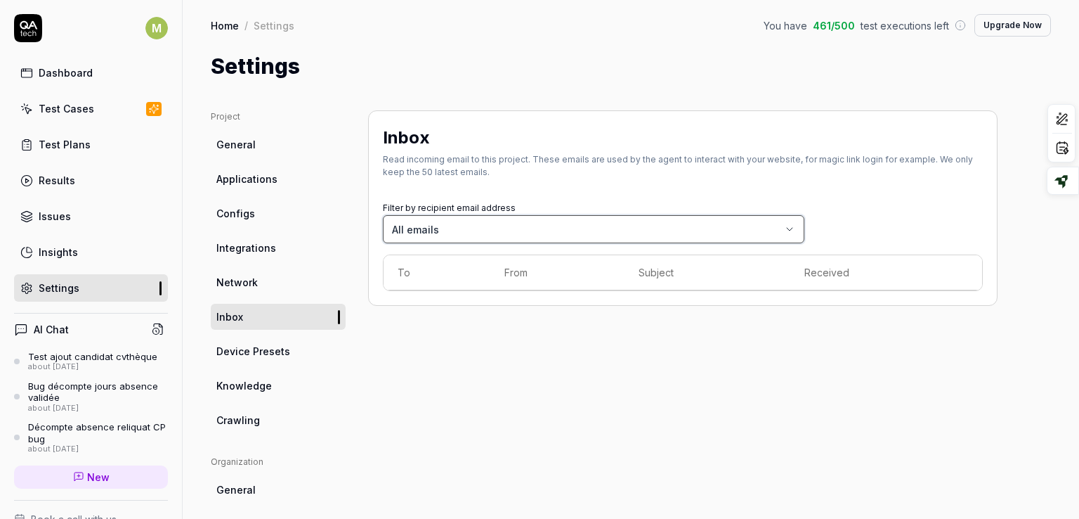
click at [268, 358] on html "M Dashboard Test Cases Test Plans Results Issues Insights Settings AI Chat Test…" at bounding box center [539, 259] width 1079 height 519
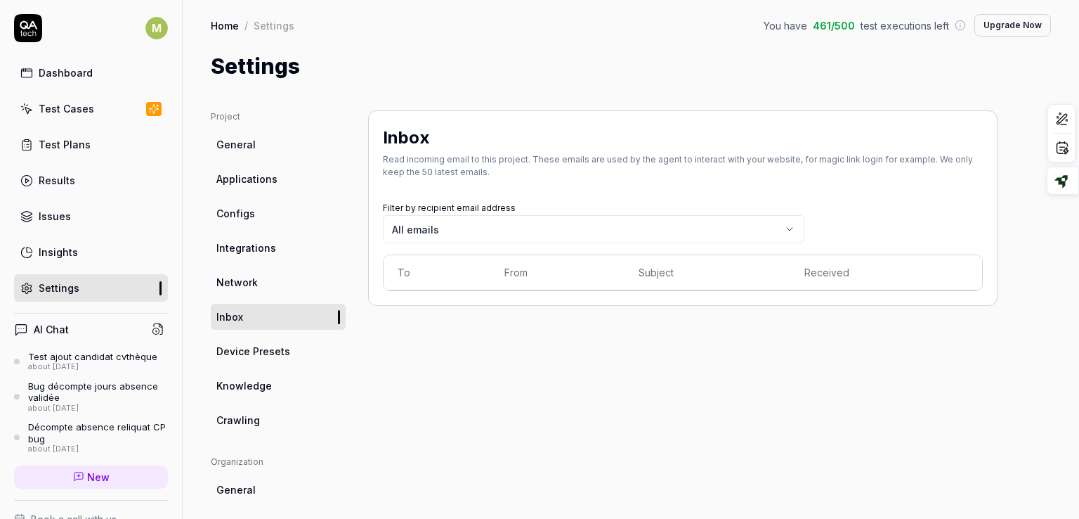
click at [262, 351] on span "Device Presets" at bounding box center [253, 351] width 74 height 15
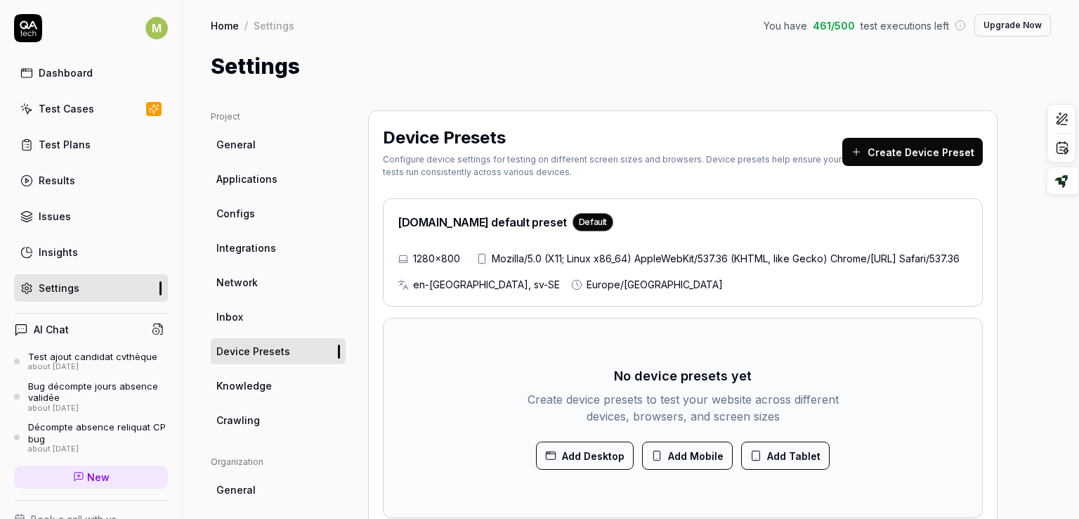
click at [242, 384] on span "Knowledge" at bounding box center [244, 385] width 56 height 15
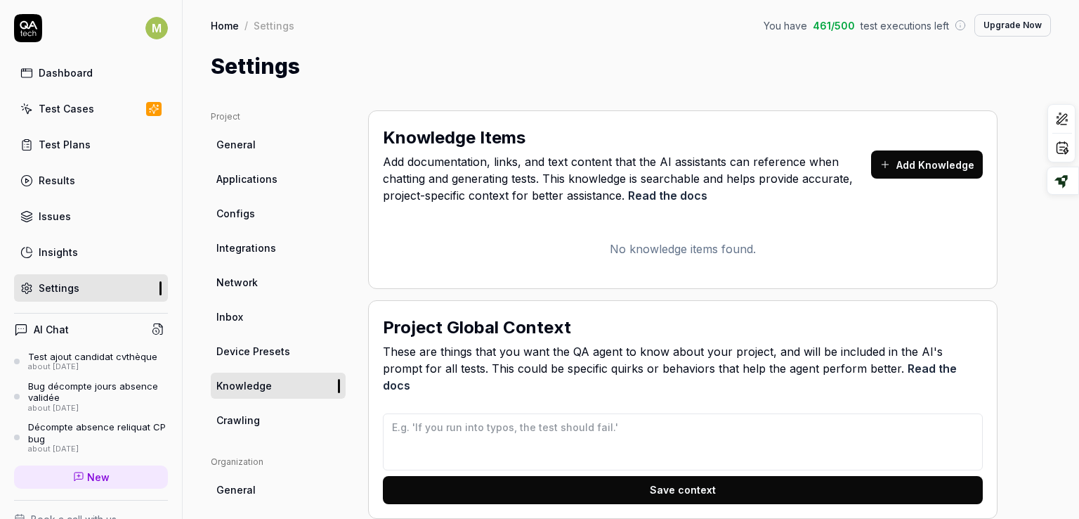
click at [677, 197] on link "Read the docs" at bounding box center [667, 195] width 79 height 14
click at [684, 247] on p "No knowledge items found." at bounding box center [683, 248] width 600 height 17
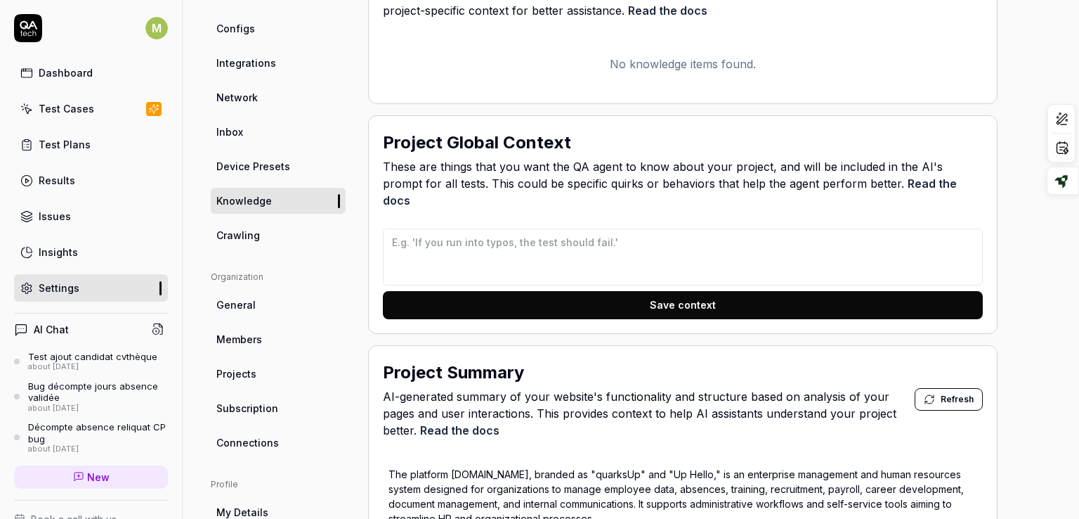
scroll to position [186, 0]
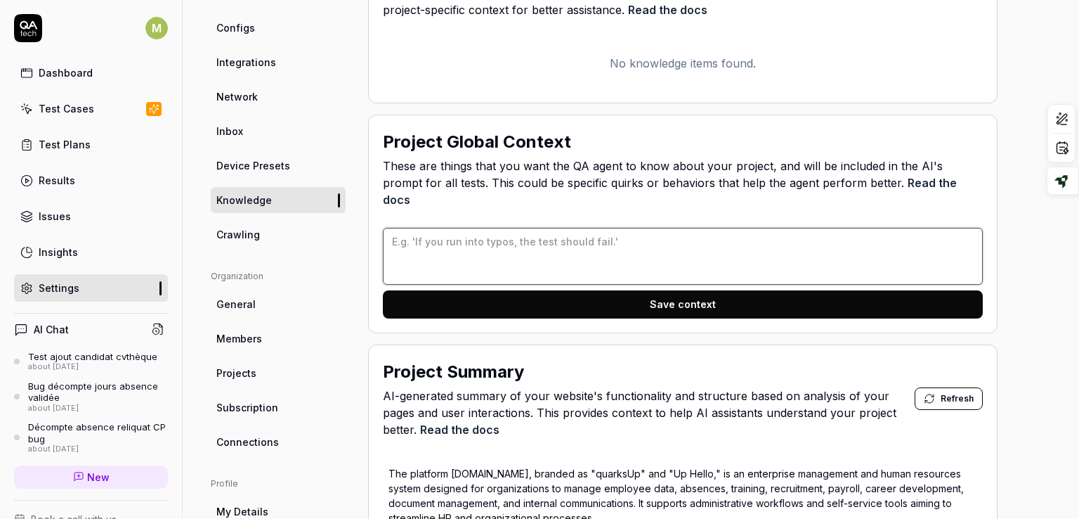
click at [579, 234] on textarea at bounding box center [683, 256] width 600 height 57
click at [630, 228] on textarea at bounding box center [683, 256] width 600 height 57
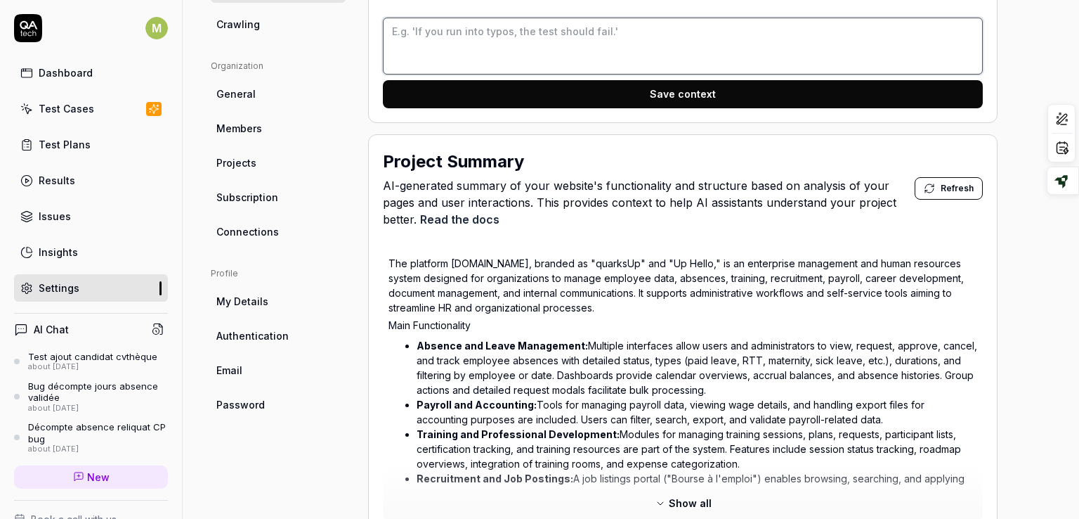
scroll to position [401, 0]
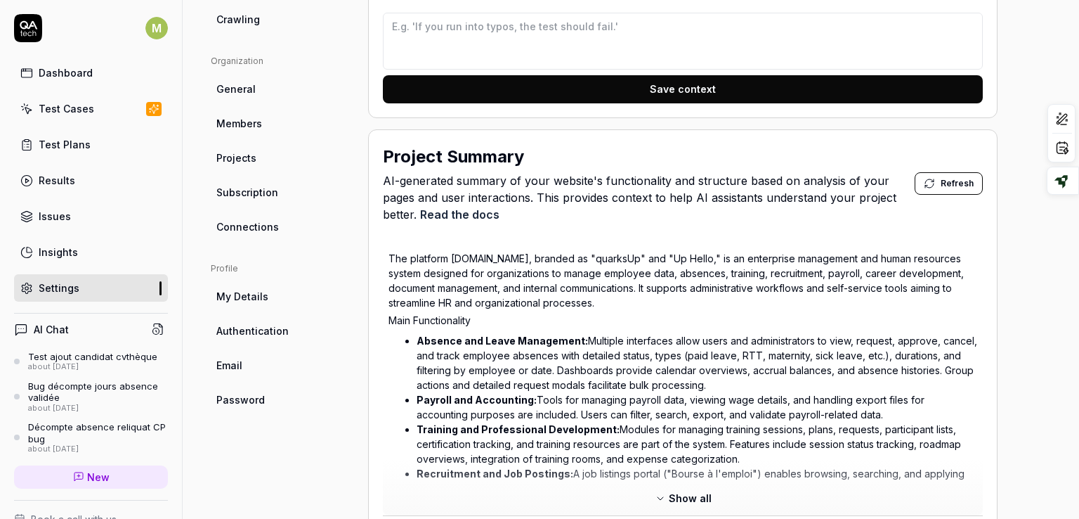
click at [945, 177] on span "Refresh" at bounding box center [957, 183] width 33 height 13
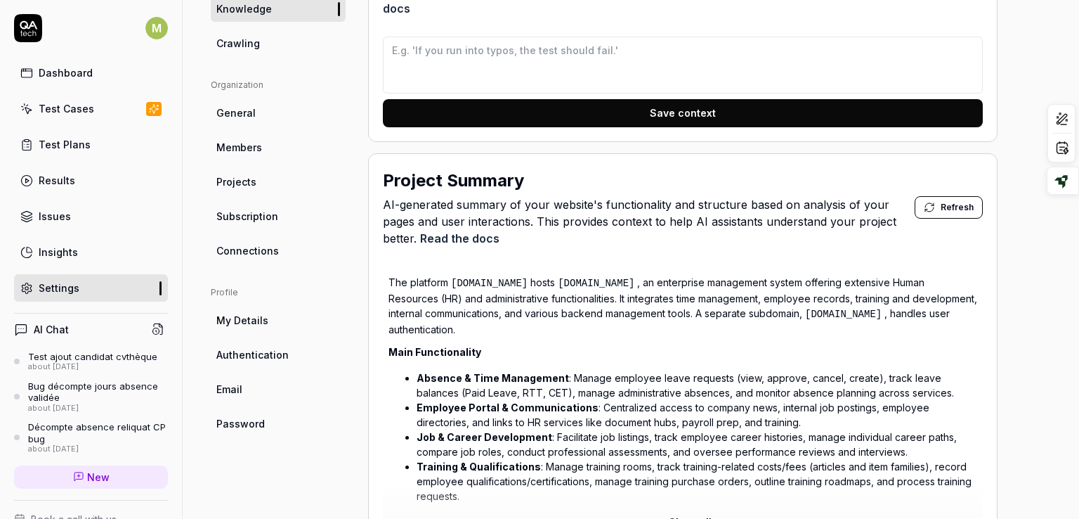
scroll to position [375, 0]
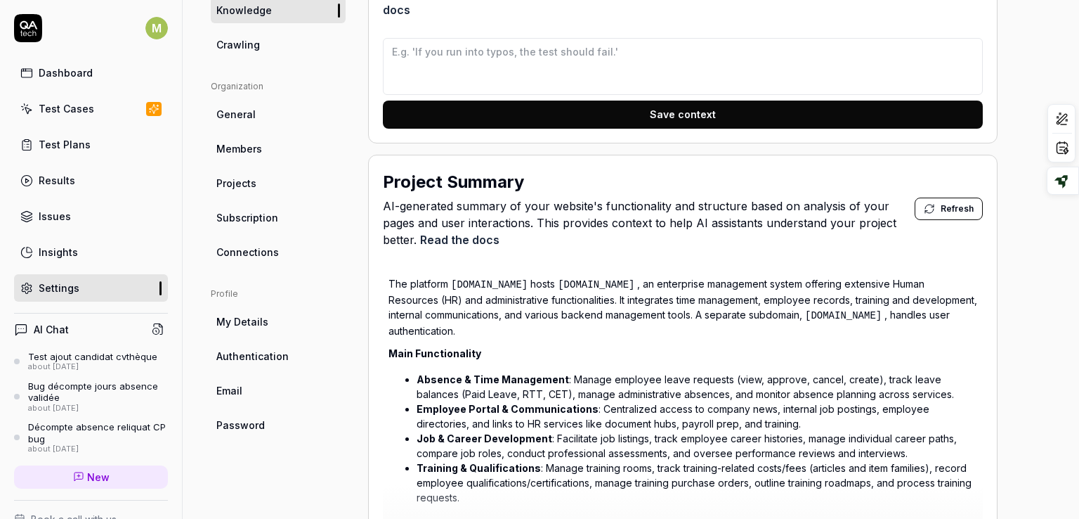
click at [680, 516] on span "Show all" at bounding box center [690, 523] width 43 height 15
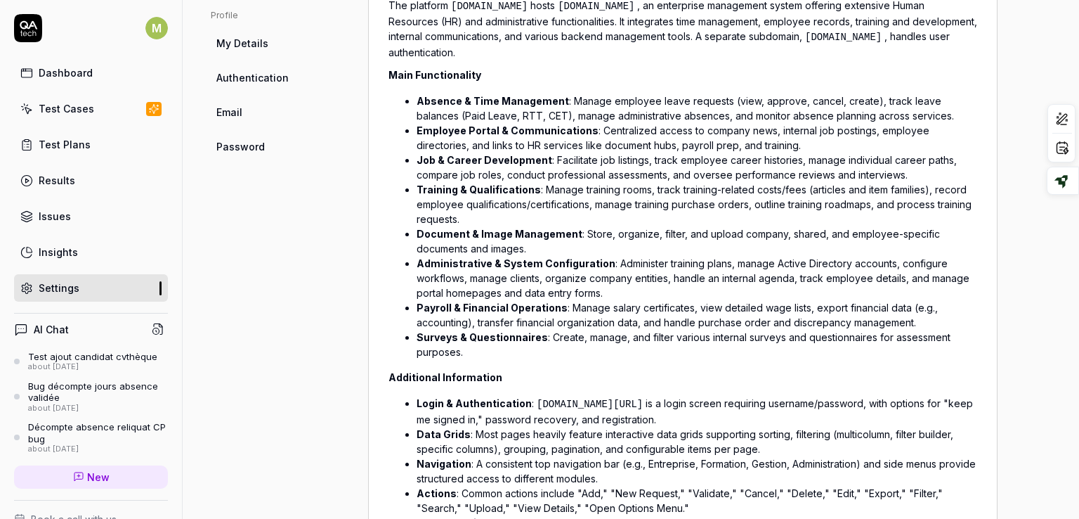
scroll to position [647, 0]
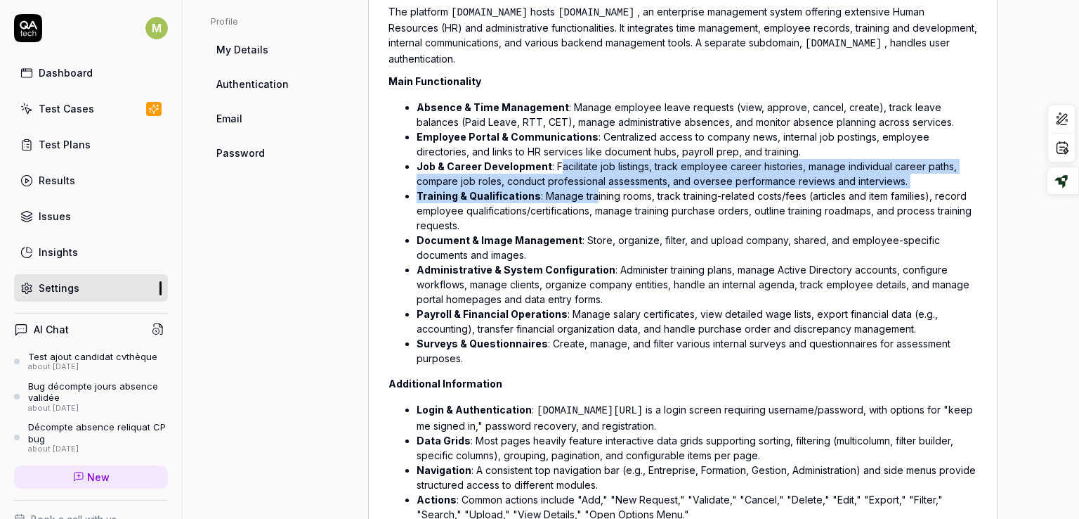
drag, startPoint x: 555, startPoint y: 138, endPoint x: 590, endPoint y: 173, distance: 49.7
click at [590, 173] on ul "Absence & Time Management : Manage employee leave requests (view, approve, canc…" at bounding box center [683, 232] width 589 height 271
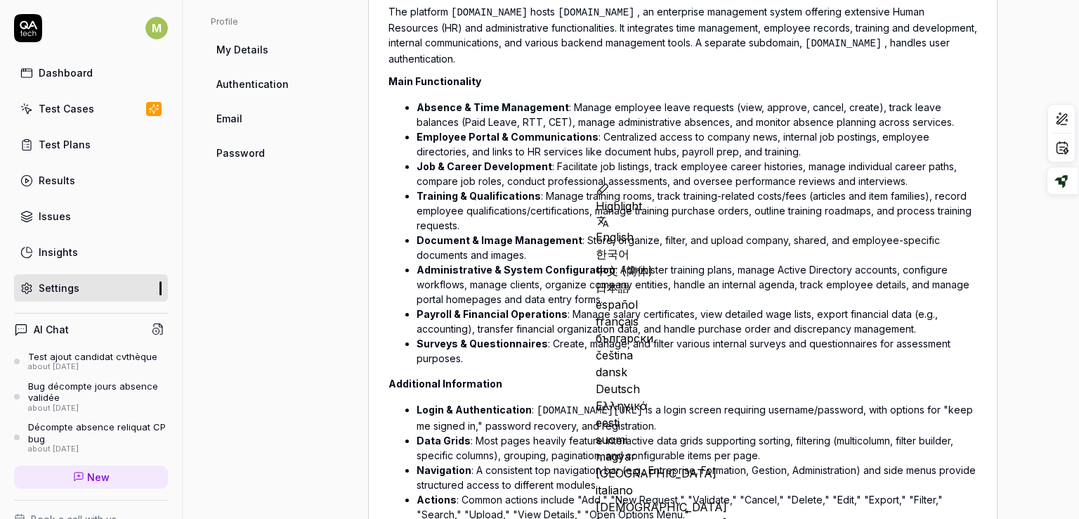
click at [466, 262] on li "Administrative & System Configuration : Administer training plans, manage Activ…" at bounding box center [697, 284] width 561 height 44
click at [432, 308] on strong "Payroll & Financial Operations" at bounding box center [492, 314] width 151 height 12
click at [599, 336] on li "Surveys & Questionnaires : Create, manage, and filter various internal surveys …" at bounding box center [697, 351] width 561 height 30
click at [985, 281] on div "Project Summary AI-generated summary of your website's functionality and struct…" at bounding box center [683, 317] width 630 height 869
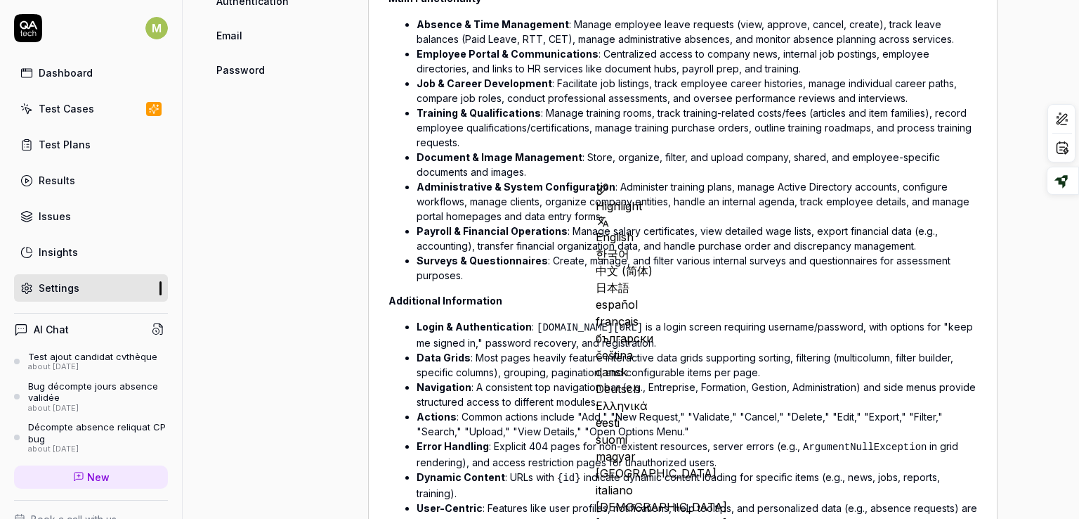
scroll to position [732, 0]
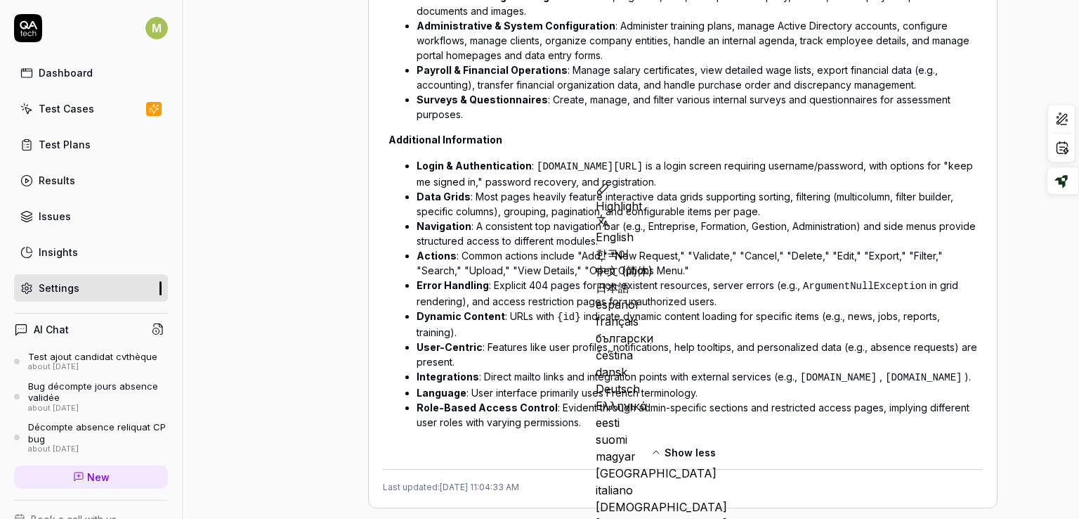
scroll to position [909, 0]
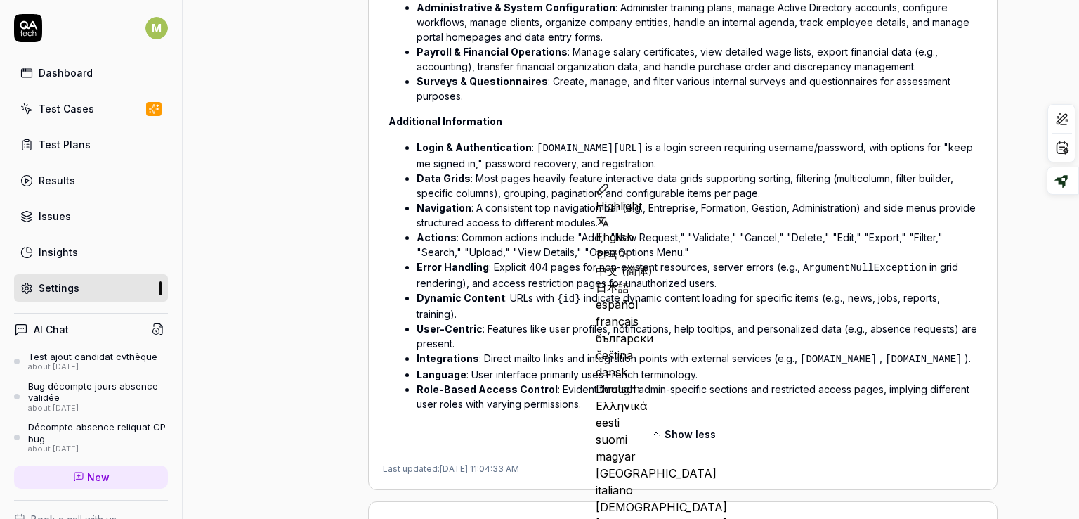
click at [678, 427] on span "Show less" at bounding box center [690, 434] width 51 height 15
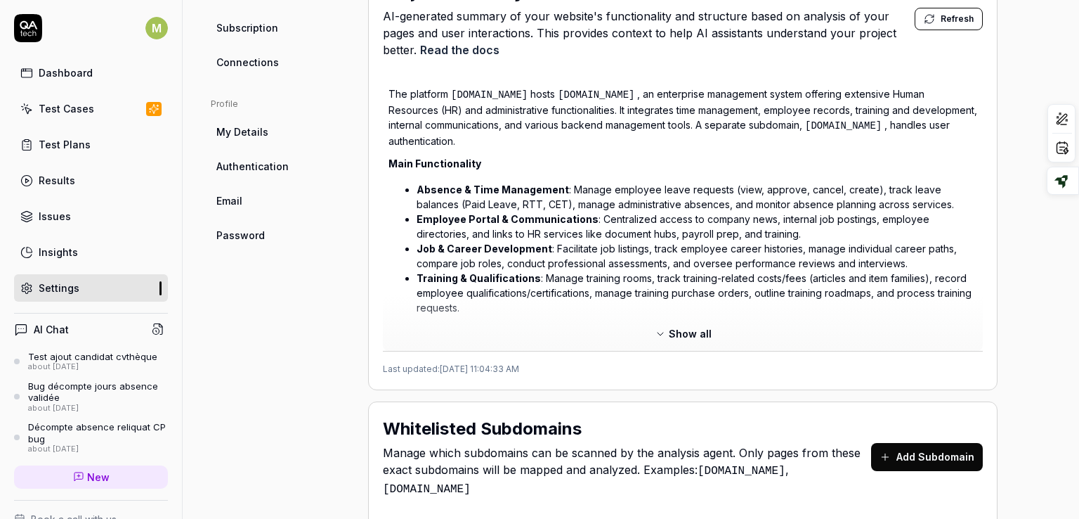
scroll to position [563, 0]
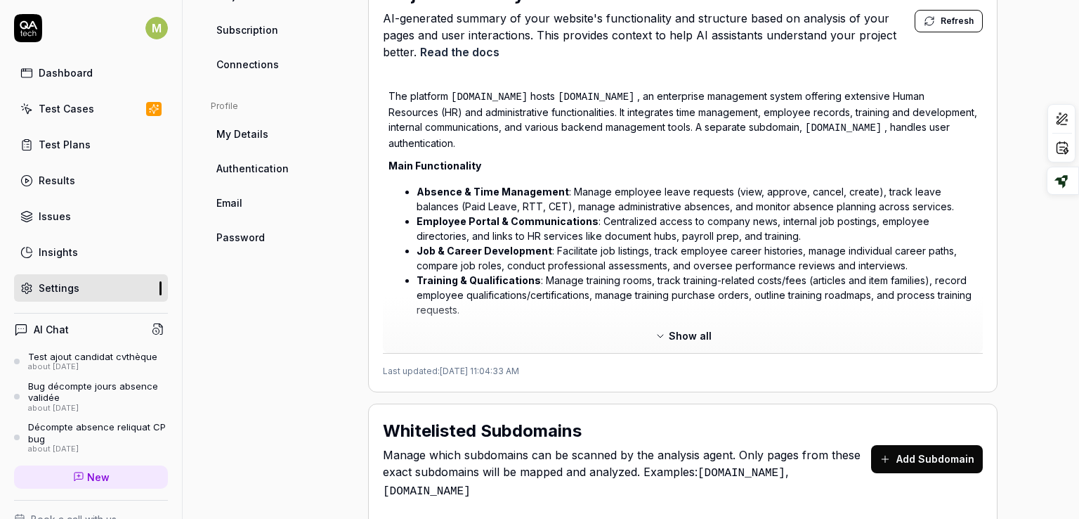
click at [680, 328] on span "Show all" at bounding box center [690, 335] width 43 height 15
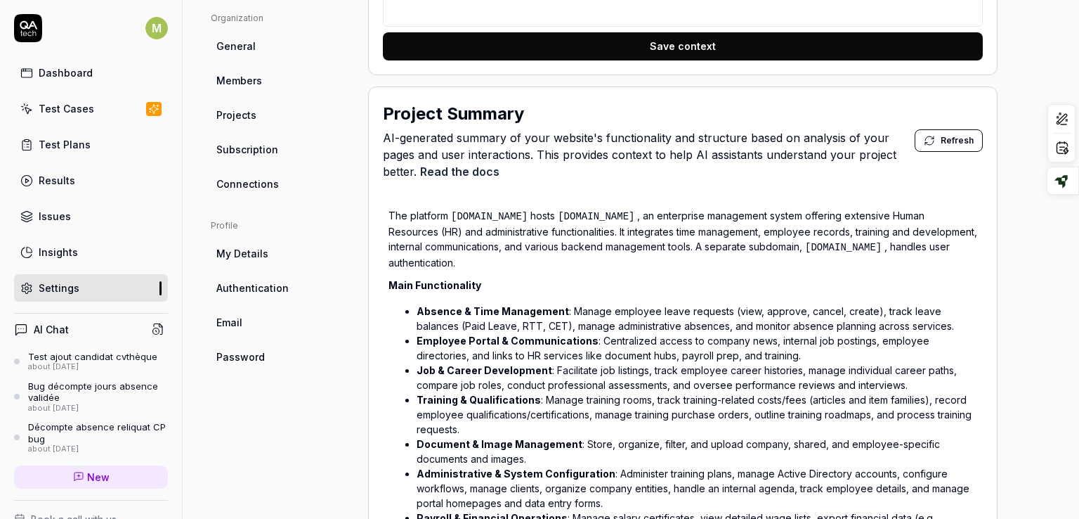
scroll to position [441, 0]
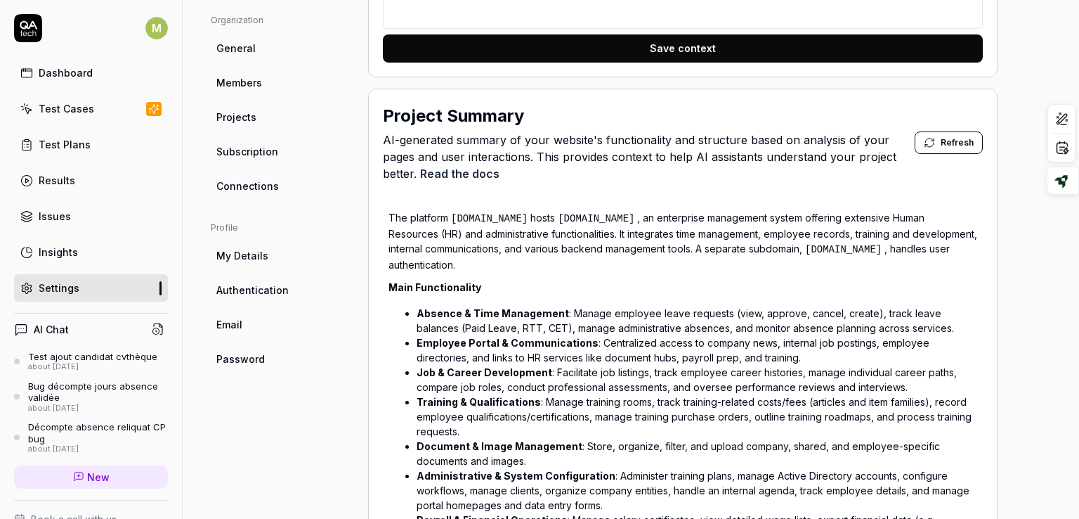
click at [953, 136] on span "Refresh" at bounding box center [957, 142] width 33 height 13
type textarea "*"
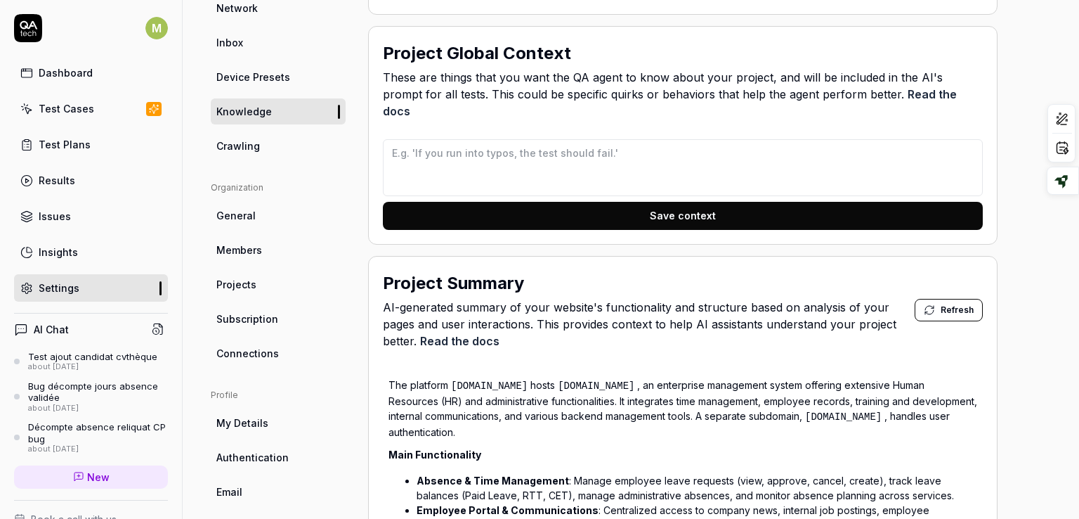
scroll to position [0, 0]
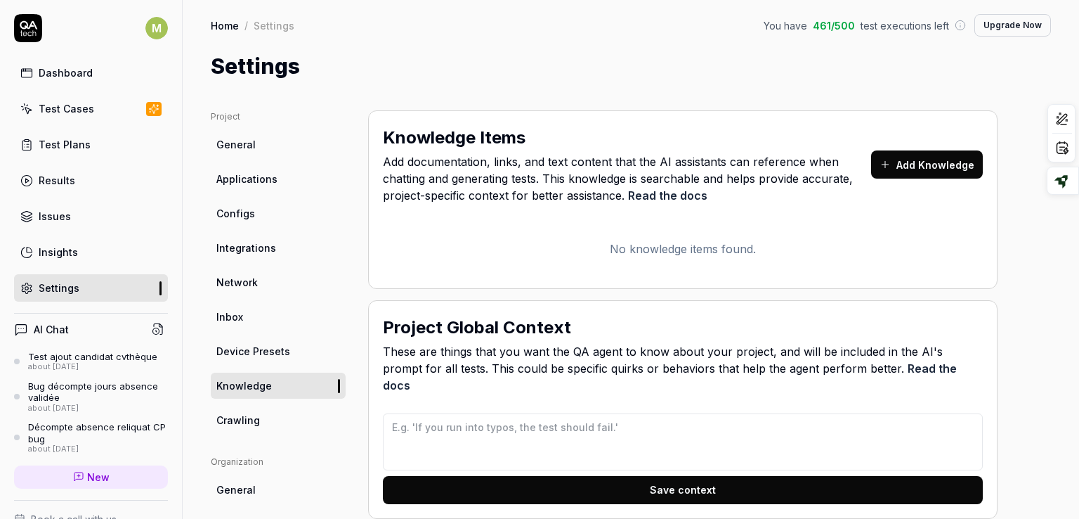
click at [48, 291] on div "Settings" at bounding box center [59, 287] width 41 height 15
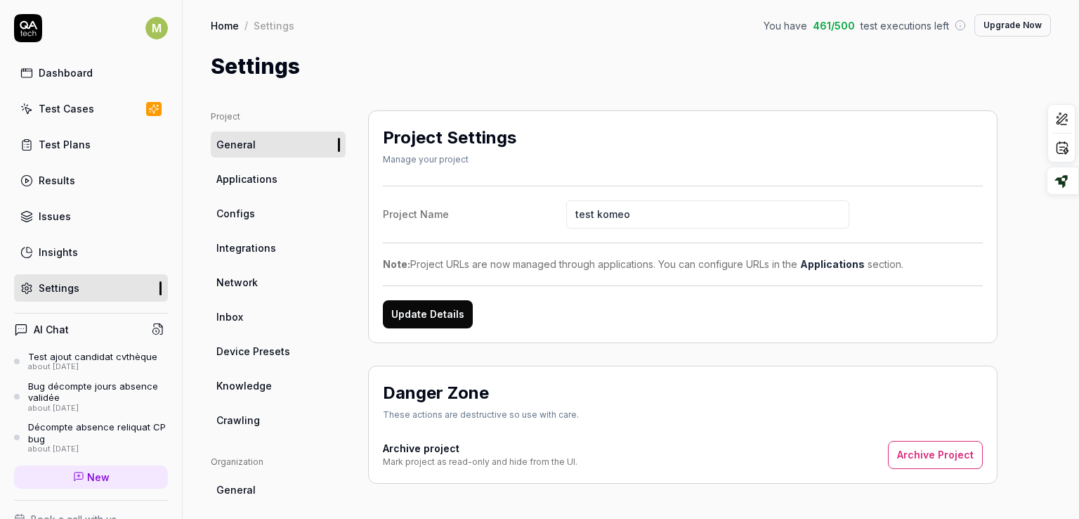
click at [278, 180] on link "Applications" at bounding box center [278, 179] width 135 height 26
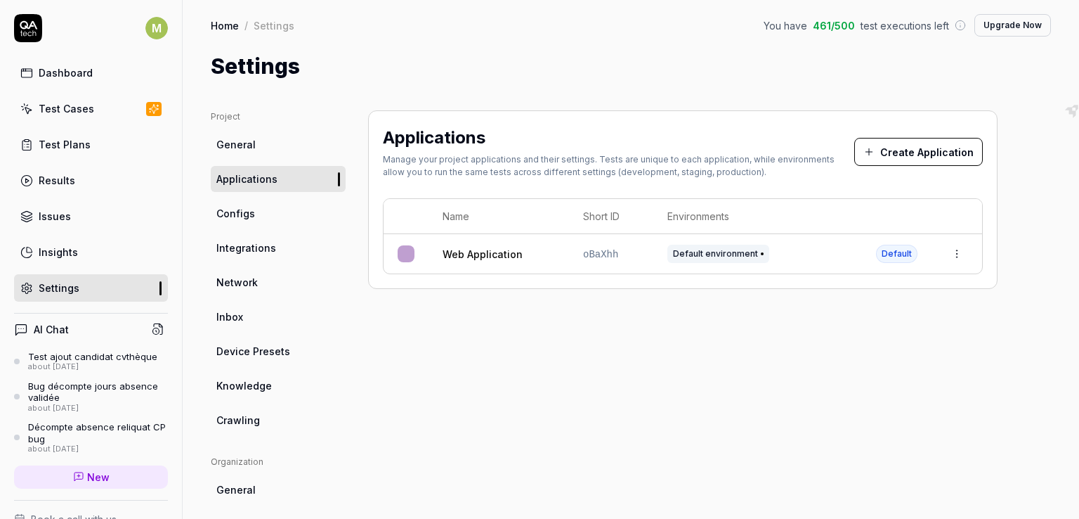
click at [933, 156] on button "Create Application" at bounding box center [919, 152] width 129 height 28
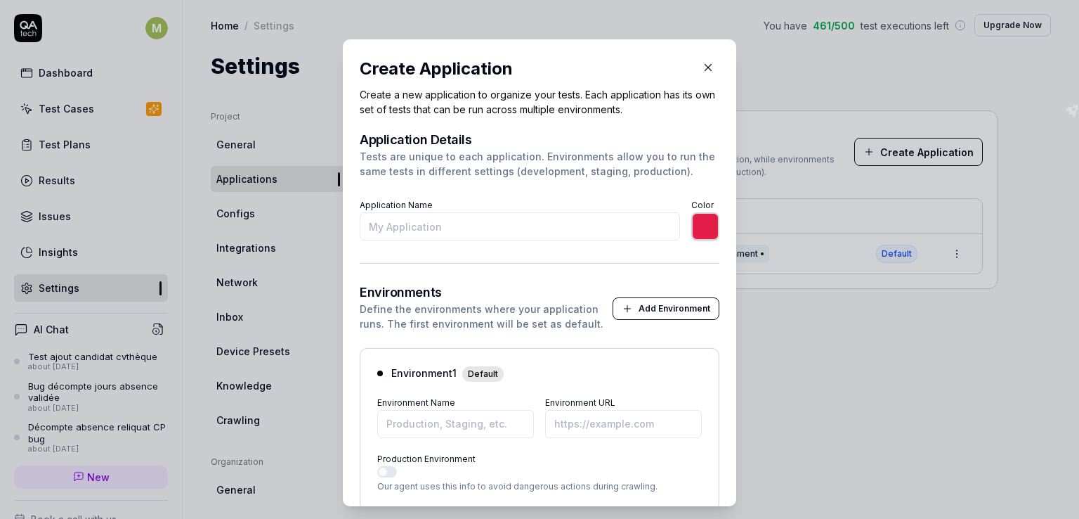
type input "*******"
click at [702, 70] on icon "button" at bounding box center [708, 67] width 13 height 13
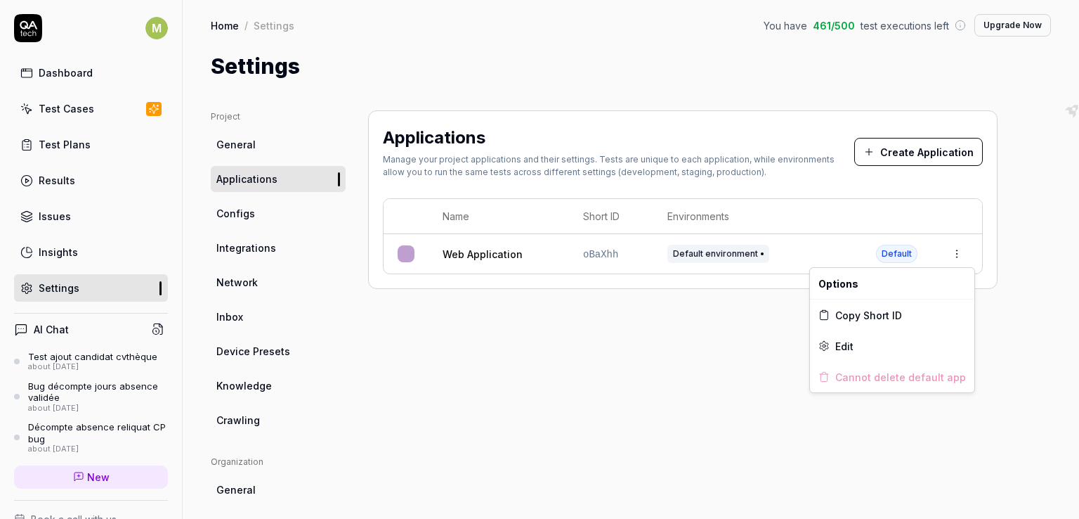
click at [951, 251] on html "M Dashboard Test Cases Test Plans Results Issues Insights Settings AI Chat Test…" at bounding box center [539, 259] width 1079 height 519
click at [846, 346] on span "Edit" at bounding box center [845, 346] width 18 height 15
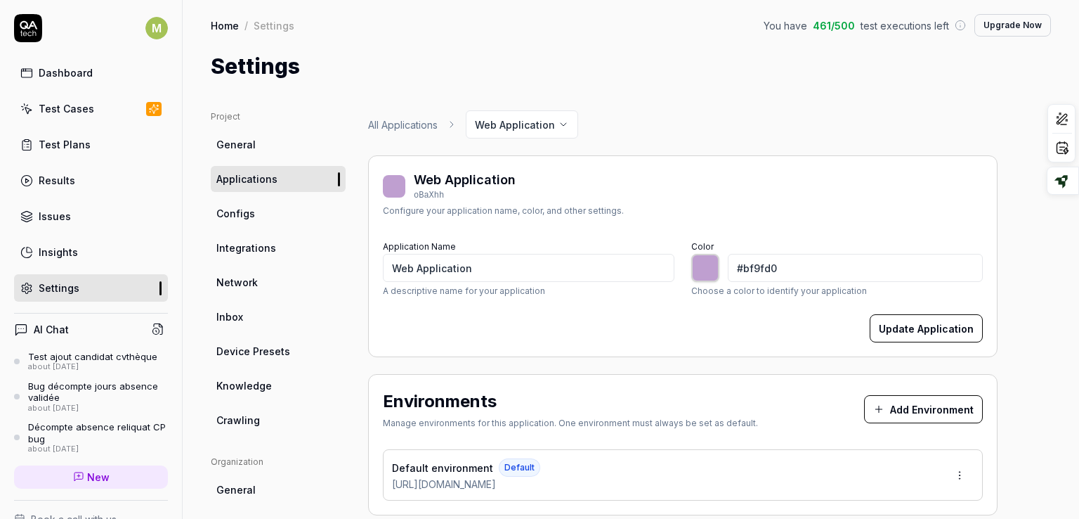
click at [258, 209] on link "Configs" at bounding box center [278, 213] width 135 height 26
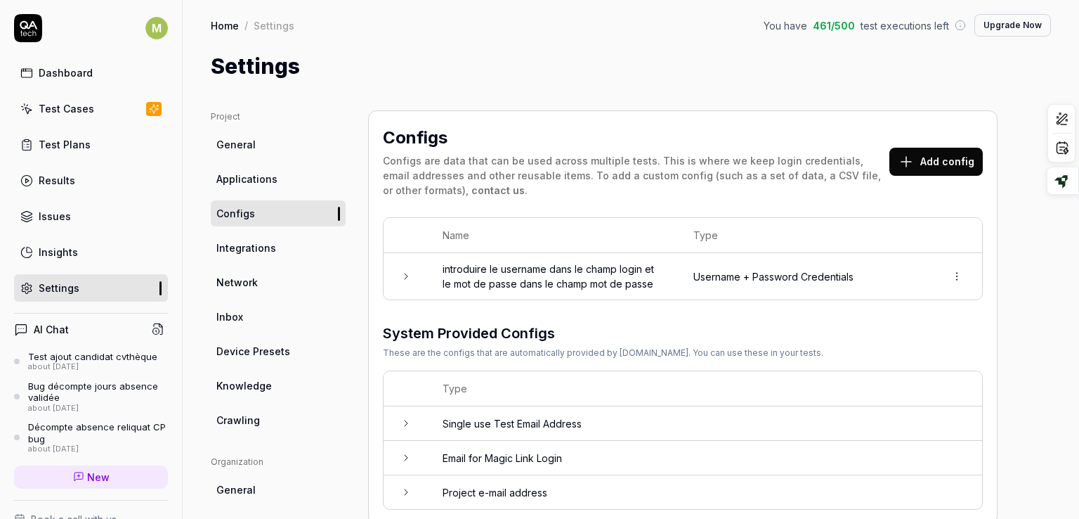
click at [929, 155] on button "Add config" at bounding box center [936, 162] width 93 height 28
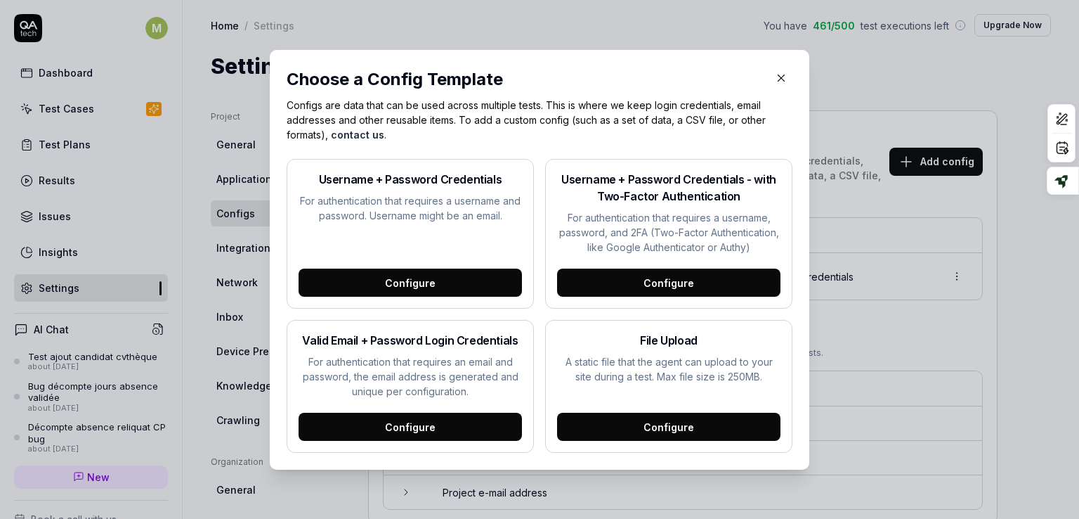
click at [776, 79] on icon "button" at bounding box center [781, 78] width 13 height 13
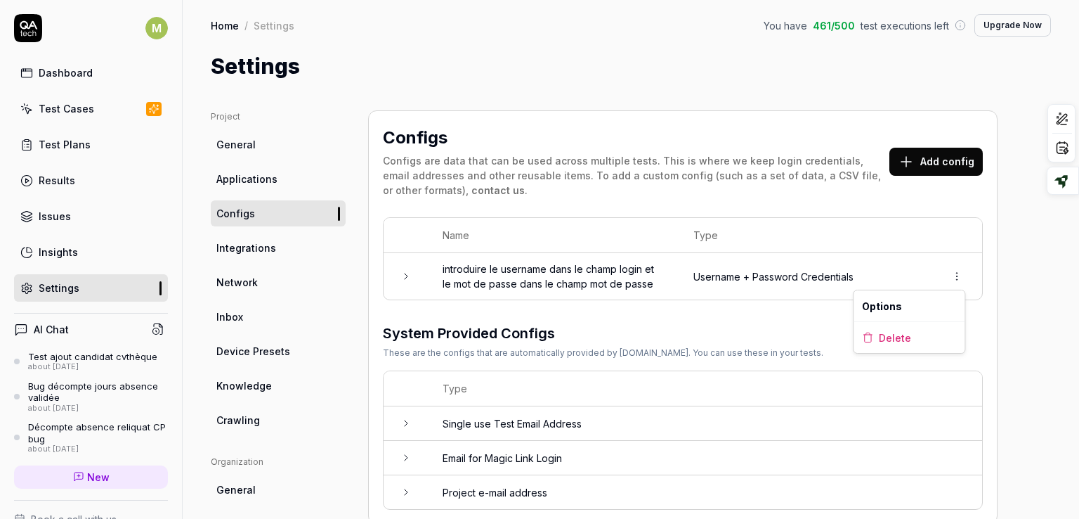
click at [959, 272] on html "M Dashboard Test Cases Test Plans Results Issues Insights Settings AI Chat Test…" at bounding box center [539, 259] width 1079 height 519
click at [871, 251] on html "M Dashboard Test Cases Test Plans Results Issues Insights Settings AI Chat Test…" at bounding box center [539, 259] width 1079 height 519
click at [401, 274] on icon at bounding box center [406, 276] width 11 height 11
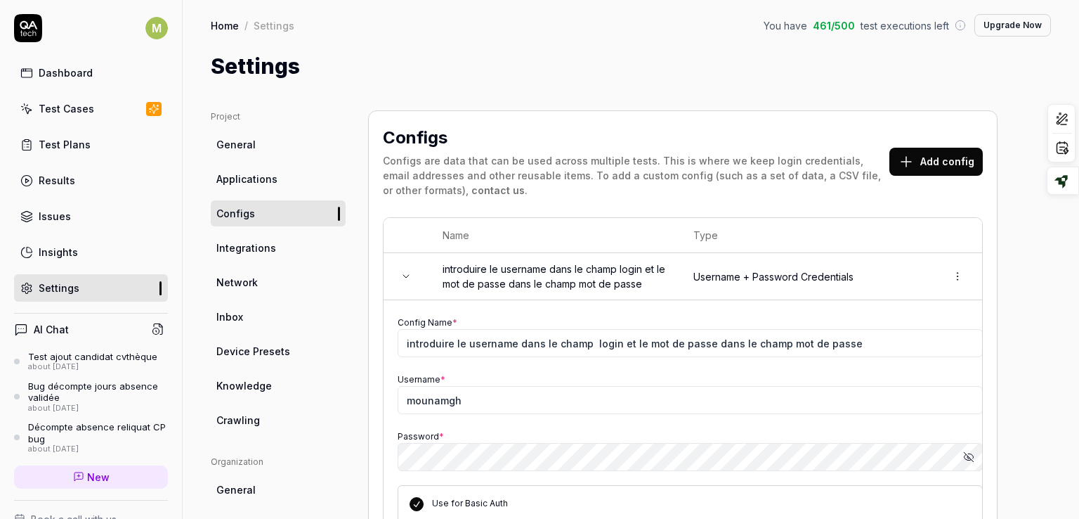
click at [405, 277] on icon at bounding box center [406, 276] width 11 height 11
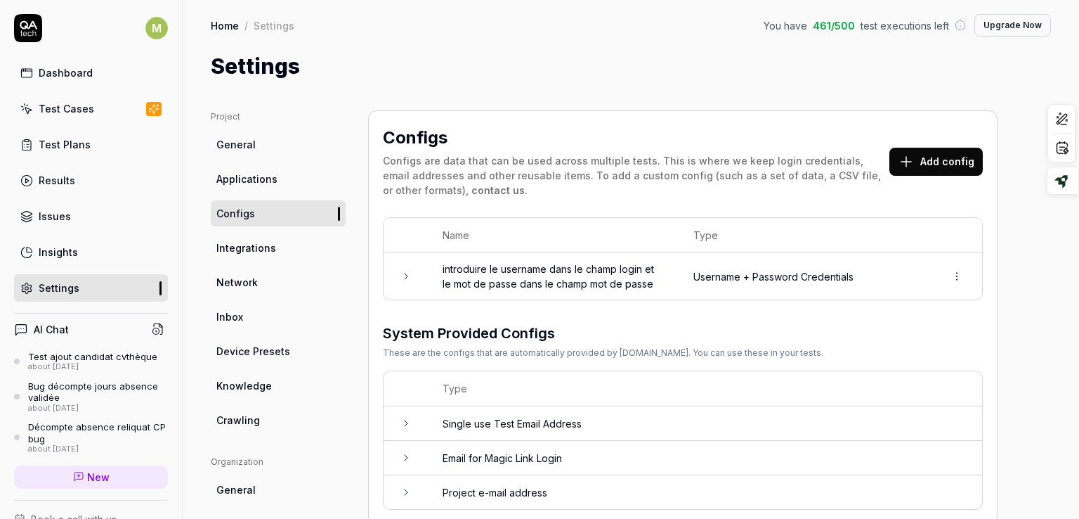
click at [275, 247] on link "Integrations" at bounding box center [278, 248] width 135 height 26
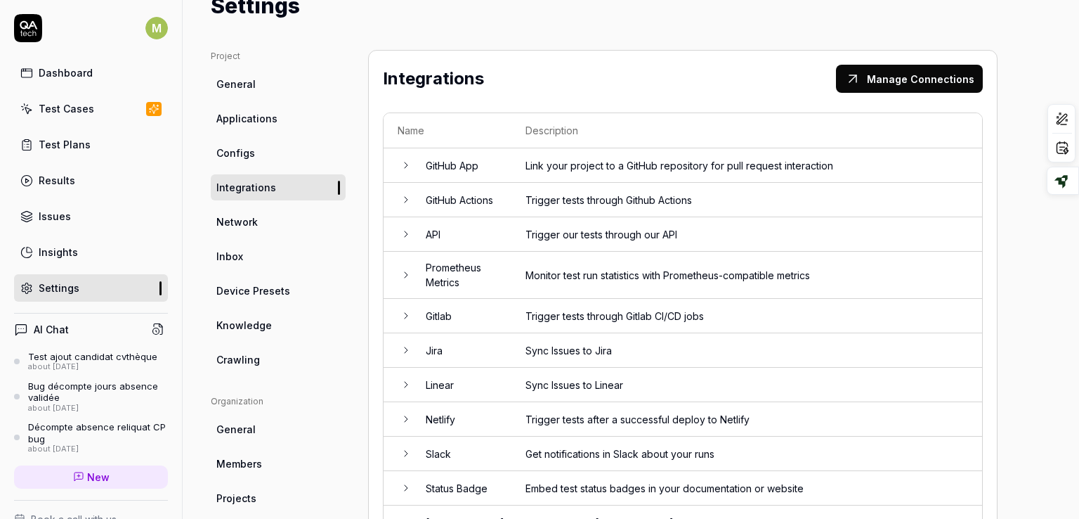
scroll to position [79, 0]
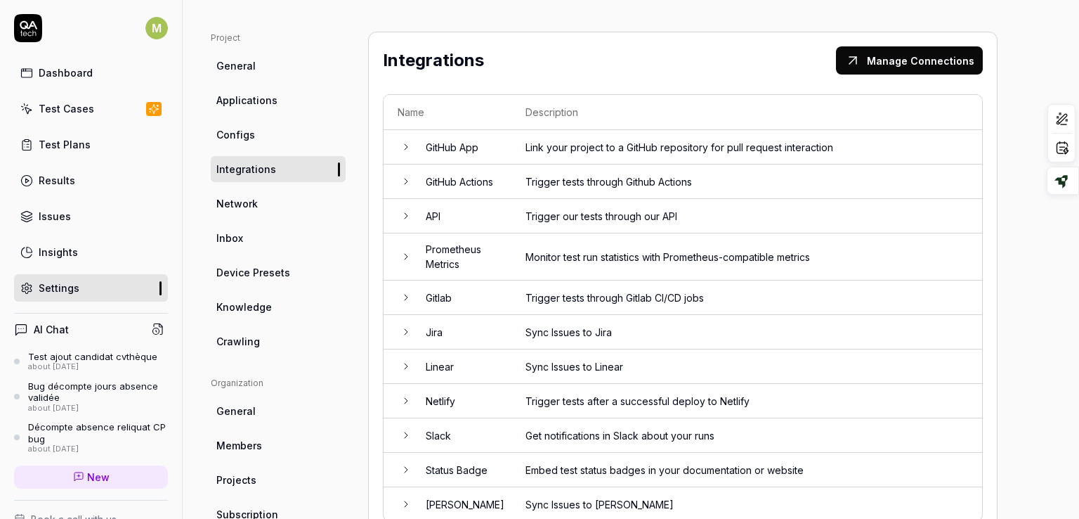
click at [406, 218] on icon at bounding box center [406, 215] width 11 height 11
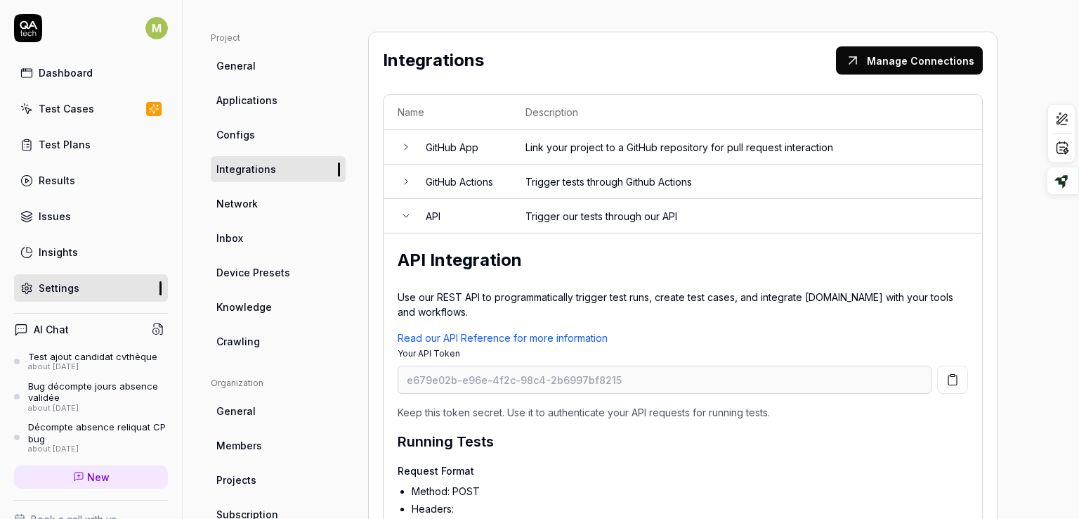
click at [280, 195] on link "Network" at bounding box center [278, 203] width 135 height 26
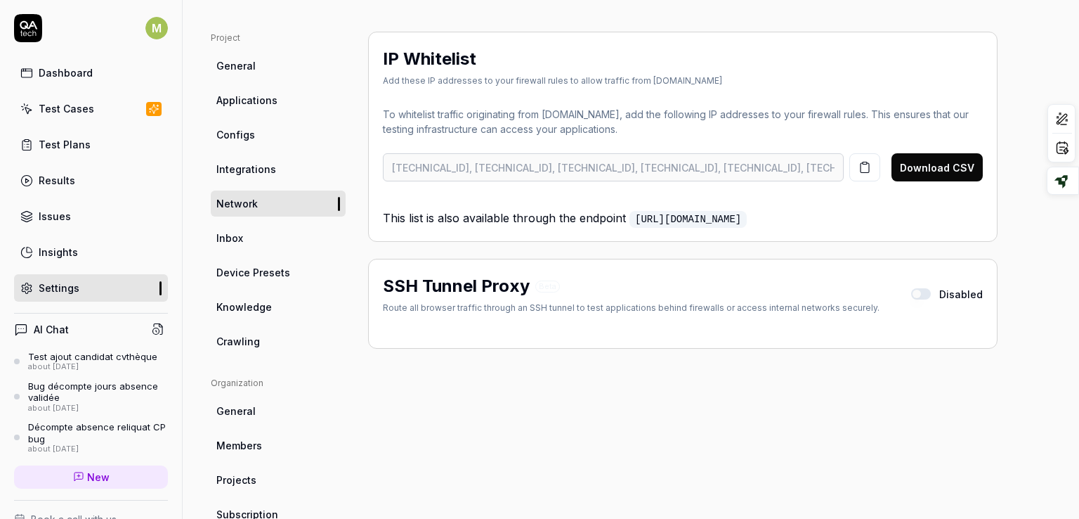
click at [256, 233] on link "Inbox" at bounding box center [278, 238] width 135 height 26
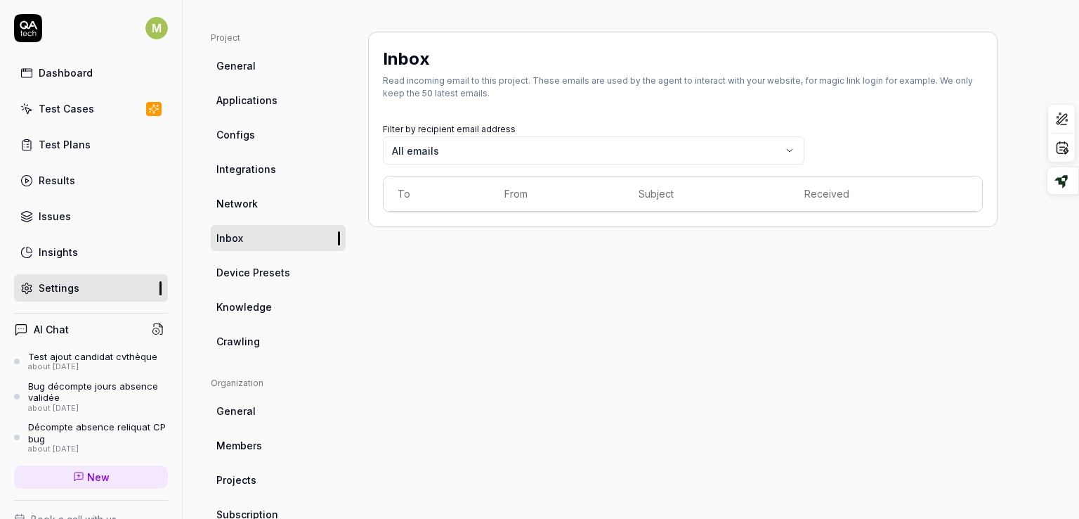
click at [242, 314] on link "Knowledge" at bounding box center [278, 307] width 135 height 26
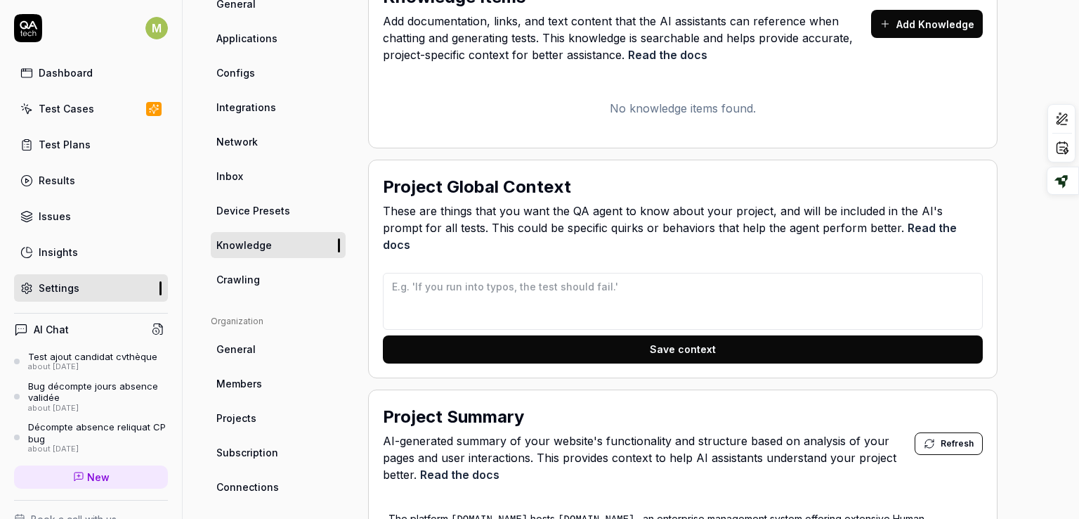
scroll to position [138, 0]
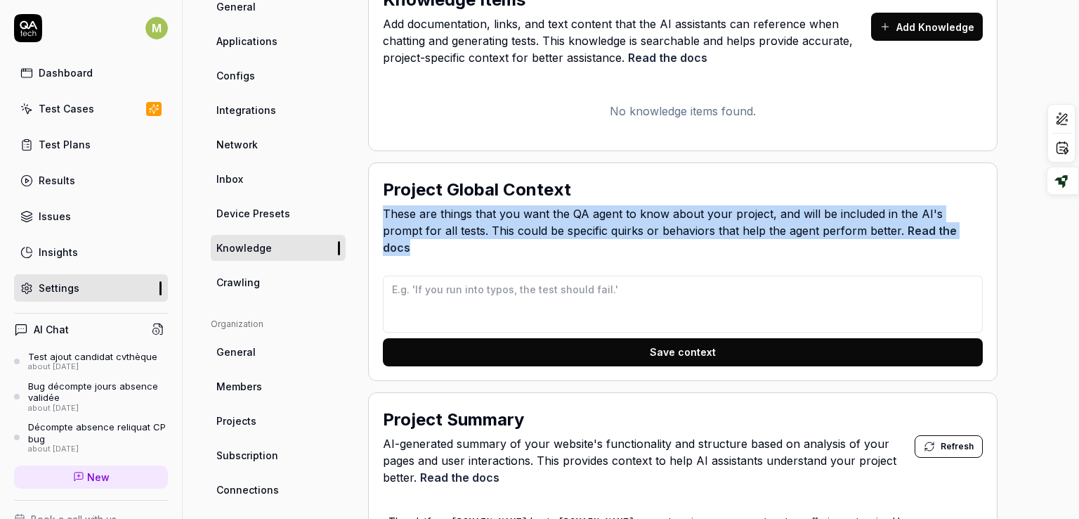
drag, startPoint x: 384, startPoint y: 211, endPoint x: 992, endPoint y: 225, distance: 608.7
click at [992, 225] on div "Project Global Context These are things that you want the QA agent to know abou…" at bounding box center [683, 271] width 630 height 219
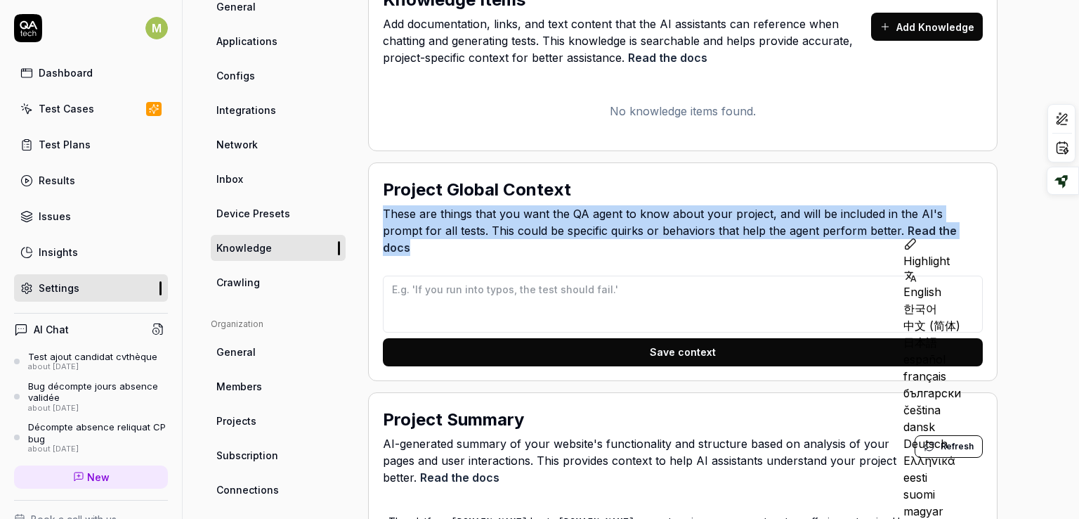
copy span "These are things that you want the QA agent to know about your project, and wil…"
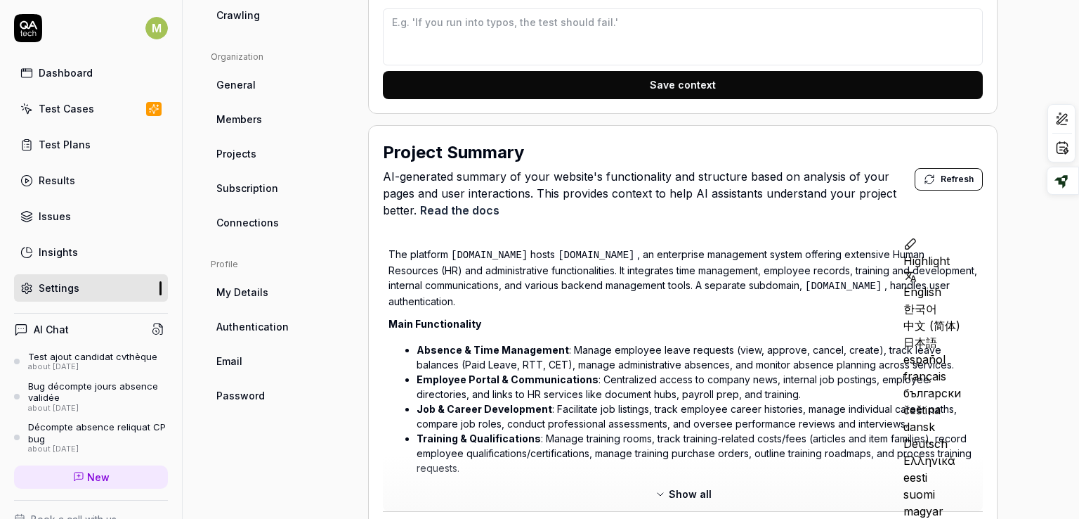
scroll to position [403, 0]
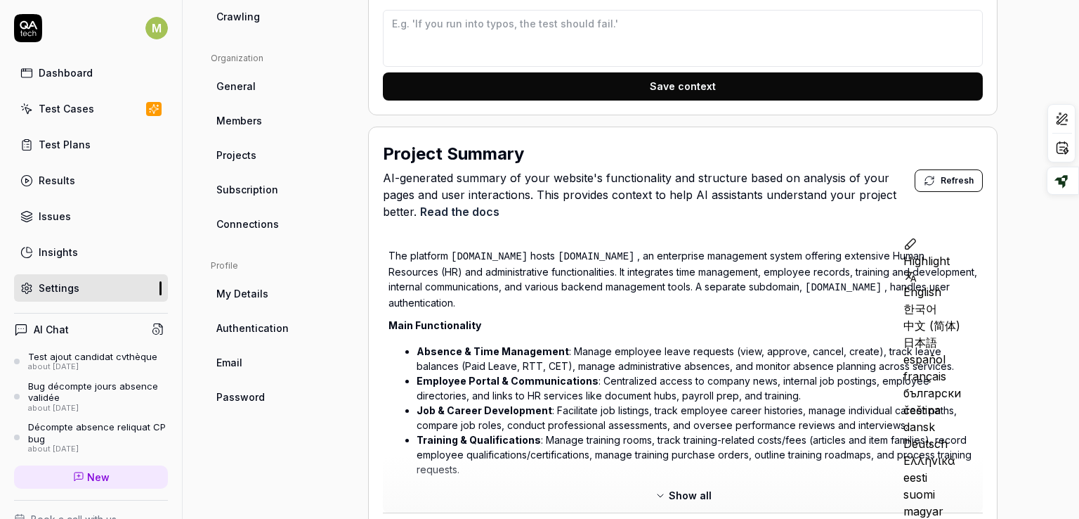
click at [951, 174] on span "Refresh" at bounding box center [957, 180] width 33 height 13
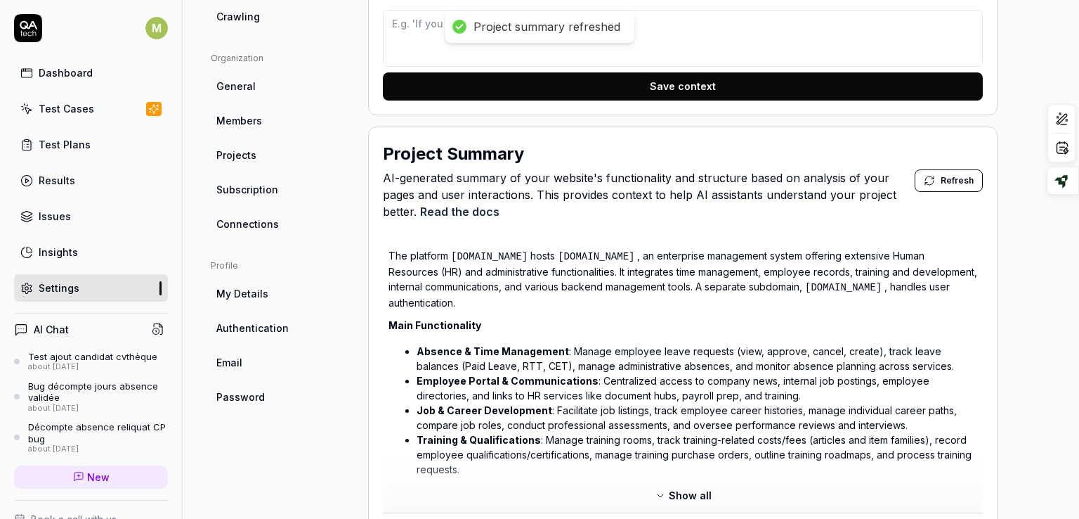
type textarea "*"
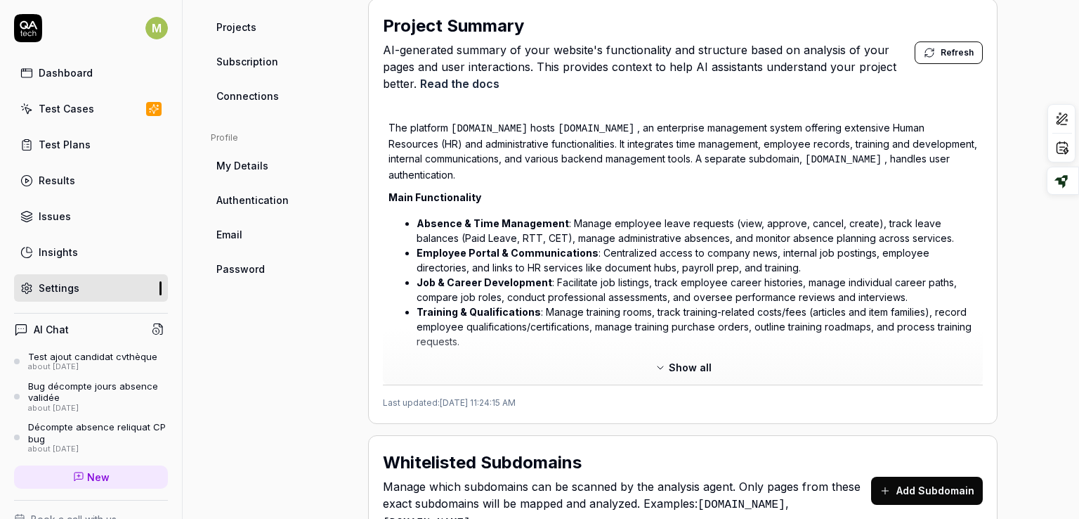
scroll to position [540, 0]
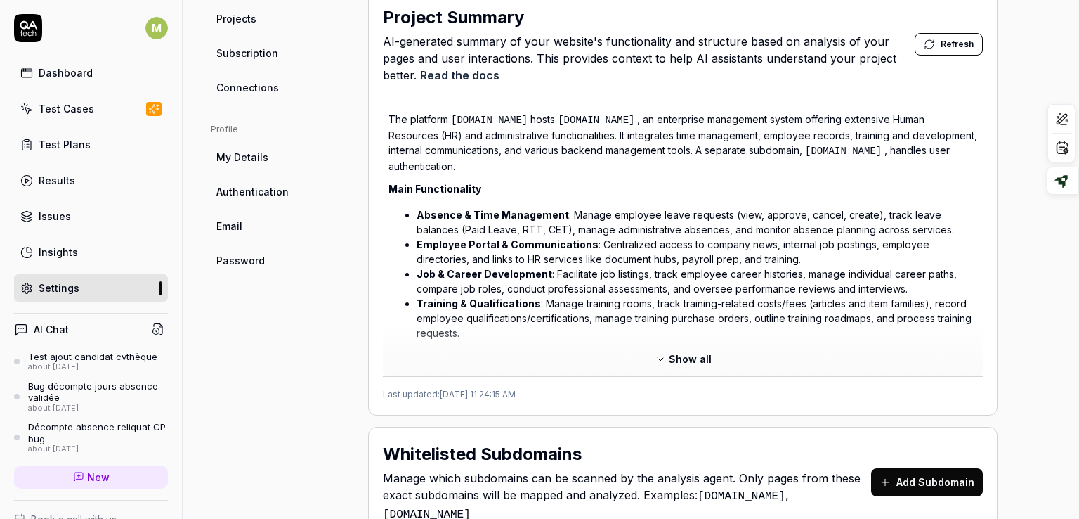
click at [691, 351] on span "Show all" at bounding box center [690, 358] width 43 height 15
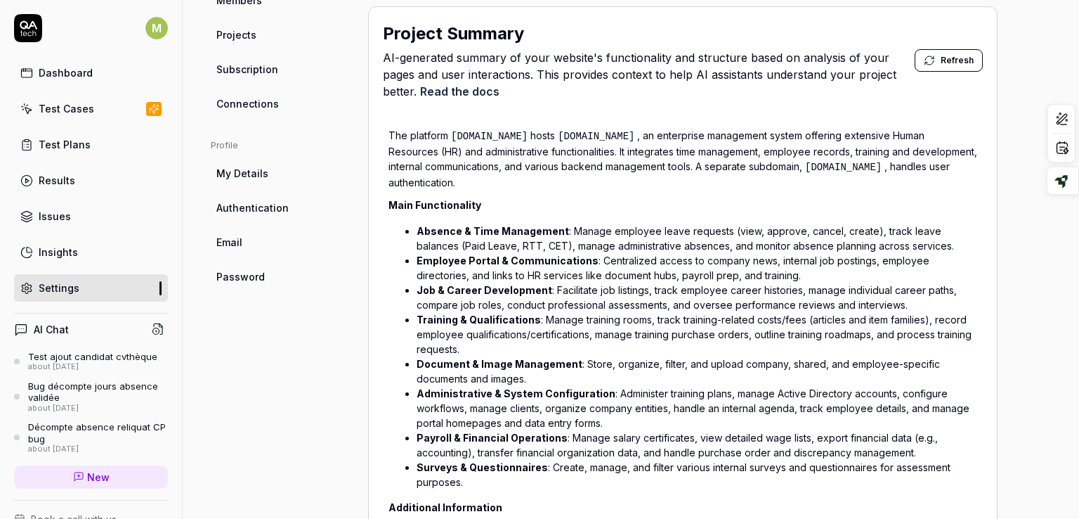
scroll to position [516, 0]
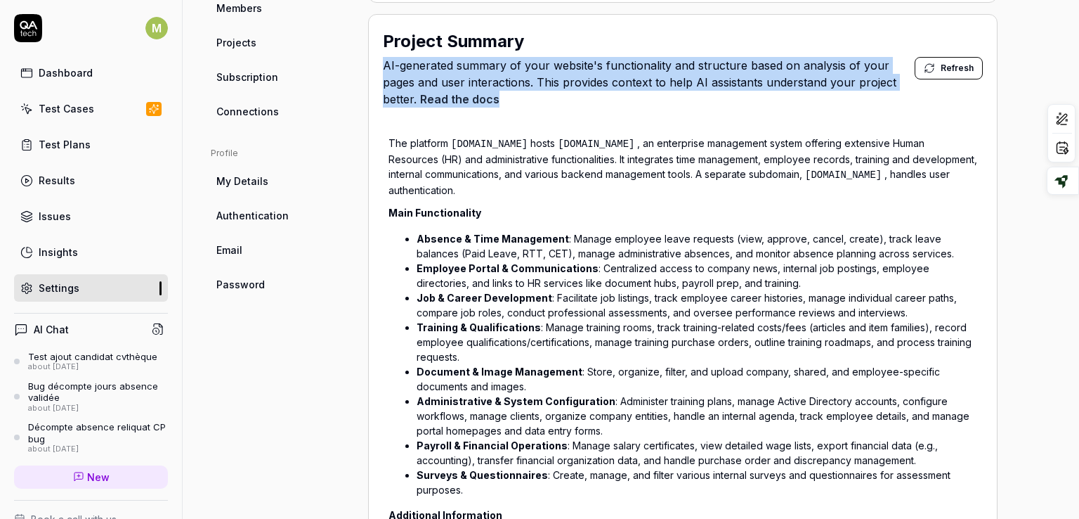
drag, startPoint x: 379, startPoint y: 44, endPoint x: 508, endPoint y: 84, distance: 134.9
click at [508, 84] on div "Project Summary AI-generated summary of your website's functionality and struct…" at bounding box center [683, 448] width 630 height 869
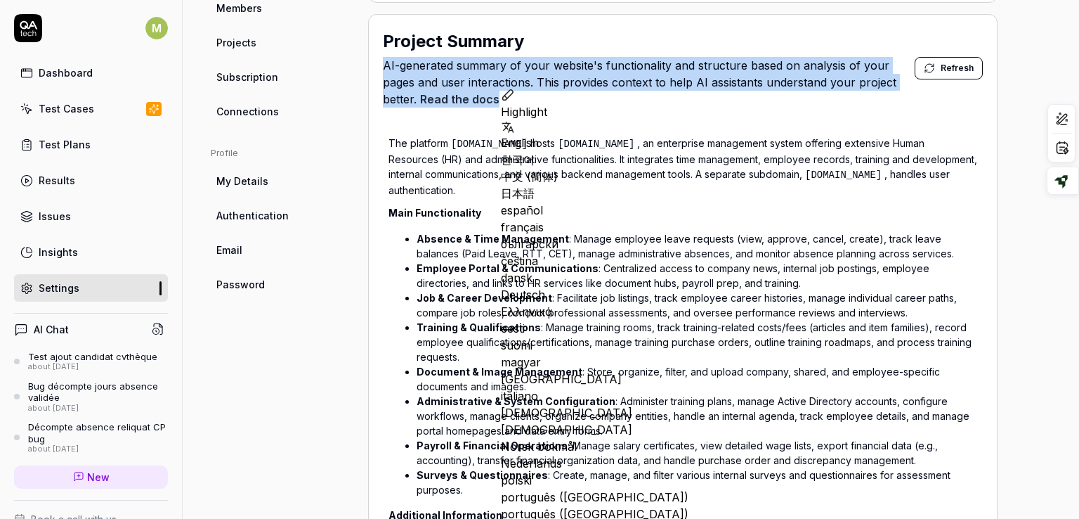
copy span "AI-generated summary of your website's functionality and structure based on ana…"
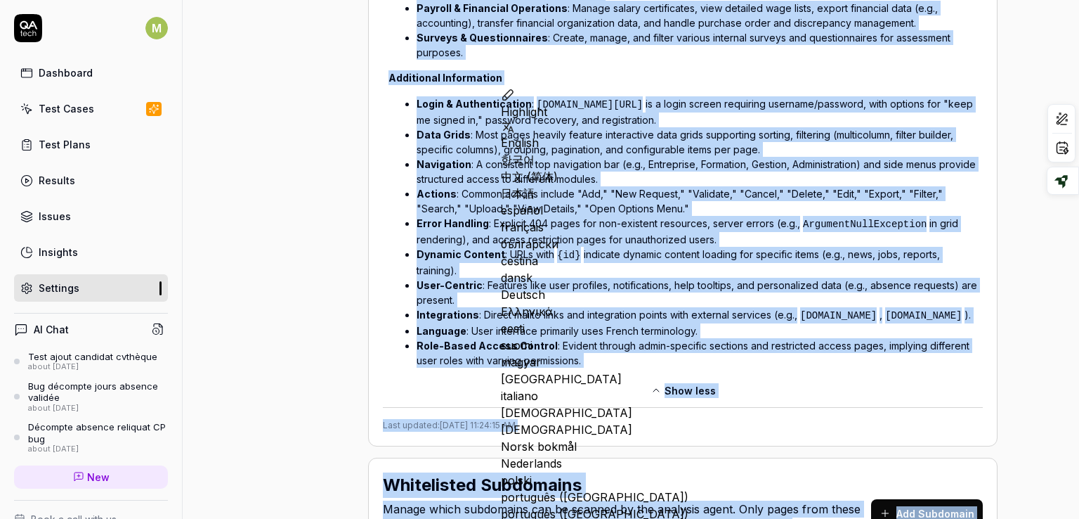
scroll to position [1150, 0]
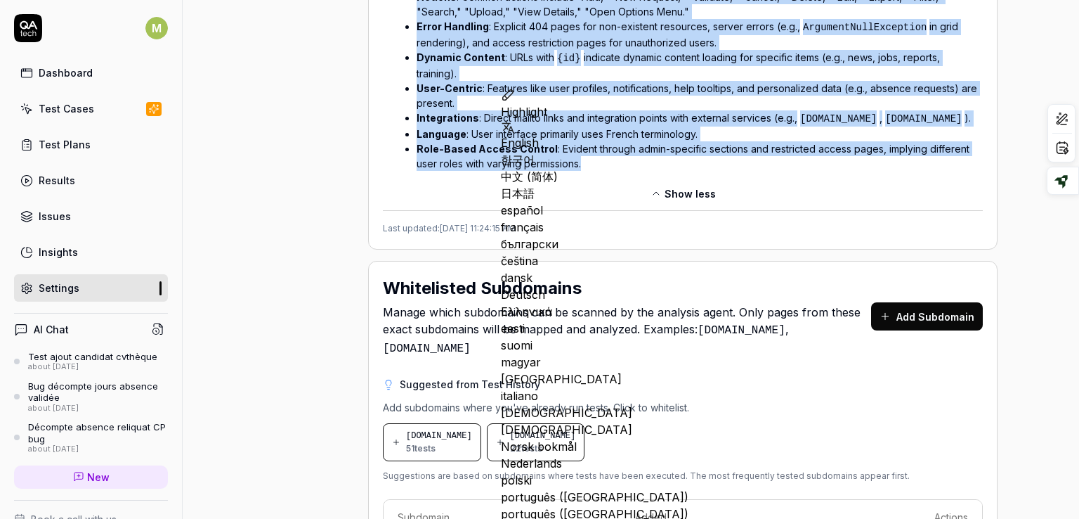
drag, startPoint x: 384, startPoint y: 121, endPoint x: 677, endPoint y: 139, distance: 293.6
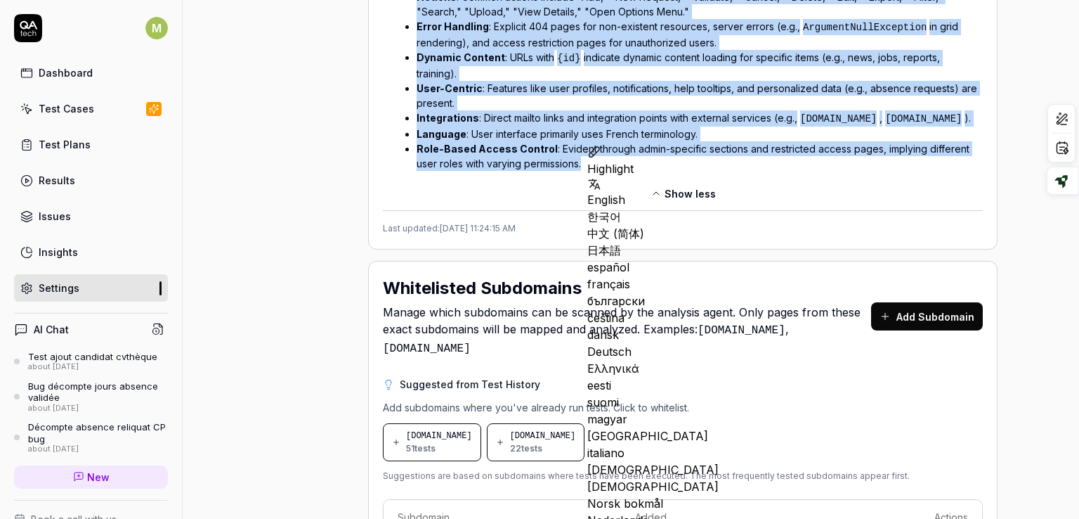
copy div "The platform [DOMAIN_NAME] hosts [DOMAIN_NAME] , an enterprise management syste…"
